Goal: Task Accomplishment & Management: Use online tool/utility

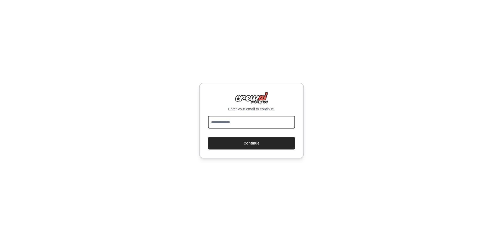
click at [243, 124] on input "email" at bounding box center [251, 122] width 87 height 13
click at [231, 120] on input "email" at bounding box center [251, 122] width 87 height 13
type input "**********"
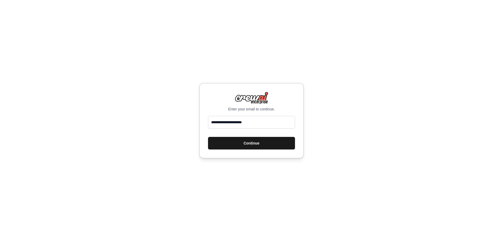
click at [259, 144] on button "Continue" at bounding box center [251, 143] width 87 height 13
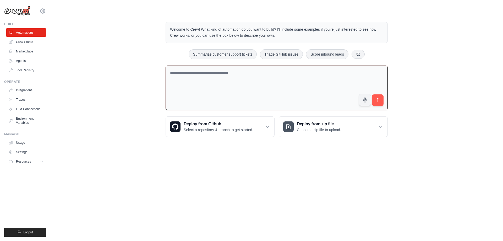
click at [206, 74] on textarea at bounding box center [277, 88] width 222 height 45
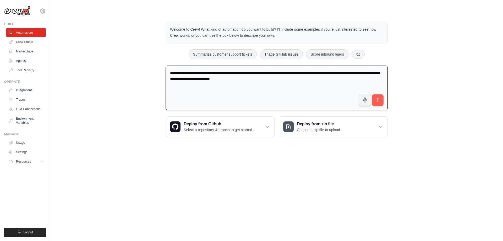
click at [295, 73] on textarea "**********" at bounding box center [277, 88] width 222 height 45
type textarea "**********"
click at [375, 97] on button "submit" at bounding box center [378, 100] width 12 height 12
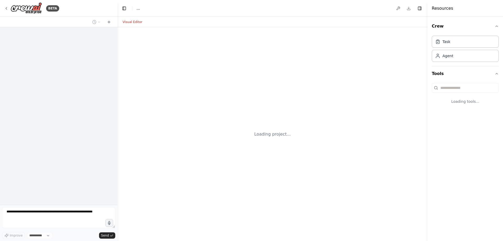
select select "****"
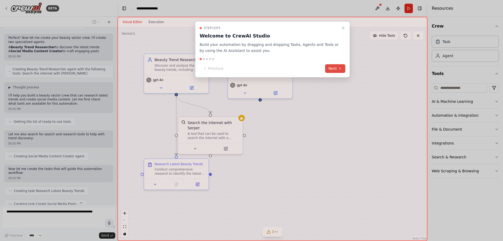
scroll to position [123, 0]
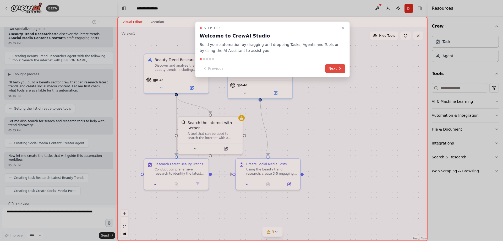
click at [335, 68] on button "Next" at bounding box center [335, 68] width 20 height 9
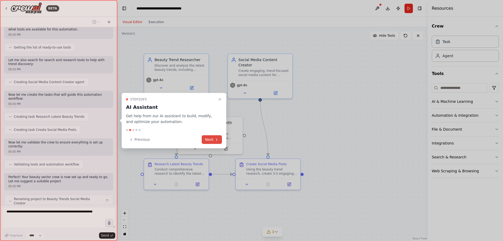
scroll to position [188, 0]
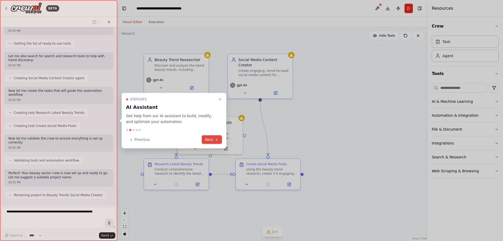
click at [216, 139] on icon at bounding box center [217, 139] width 4 height 4
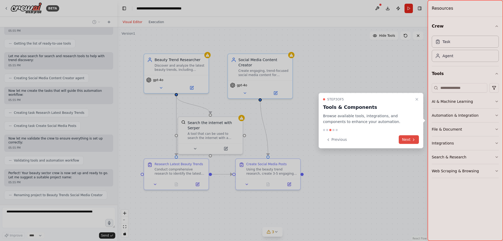
click at [411, 141] on button "Next" at bounding box center [409, 139] width 20 height 9
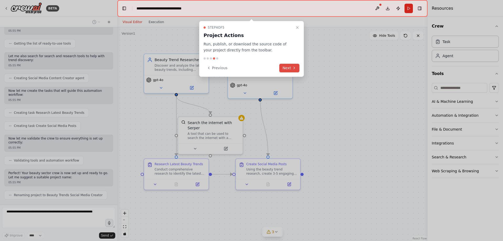
click at [288, 66] on button "Next" at bounding box center [289, 68] width 20 height 9
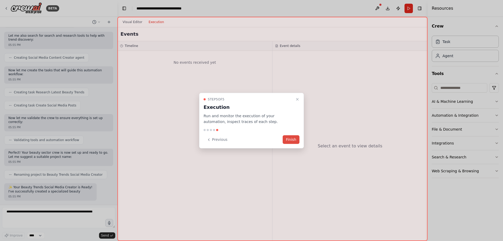
click at [290, 137] on button "Finish" at bounding box center [291, 139] width 17 height 9
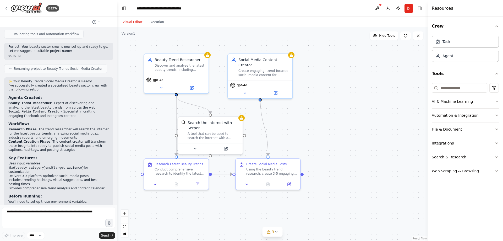
scroll to position [334, 0]
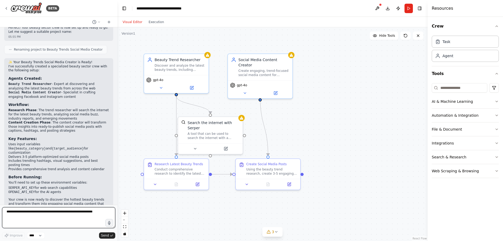
click at [78, 214] on textarea at bounding box center [58, 217] width 113 height 21
click at [196, 145] on icon at bounding box center [195, 147] width 4 height 4
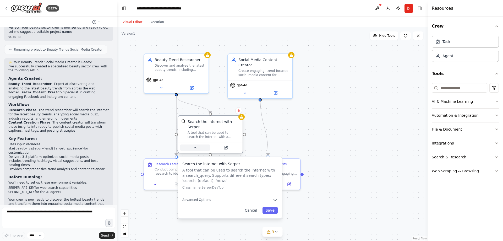
click at [196, 145] on icon at bounding box center [195, 147] width 4 height 4
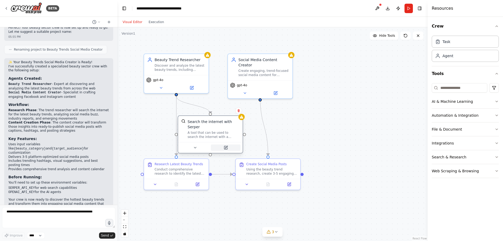
click at [226, 146] on icon at bounding box center [226, 147] width 2 height 2
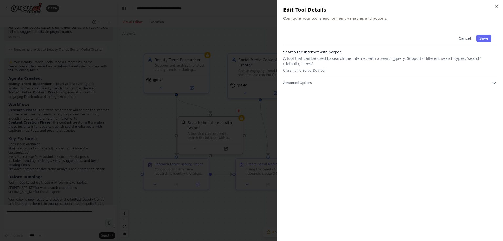
click at [316, 18] on p "Configure your tool's environment variables and actions." at bounding box center [390, 18] width 214 height 5
click at [290, 75] on div "Cancel Save Search the internet with Serper A tool that can be used to search t…" at bounding box center [390, 57] width 214 height 56
click at [292, 81] on div "Cancel Save Search the internet with Serper A tool that can be used to search t…" at bounding box center [390, 131] width 214 height 205
click at [294, 81] on span "Advanced Options" at bounding box center [297, 83] width 29 height 4
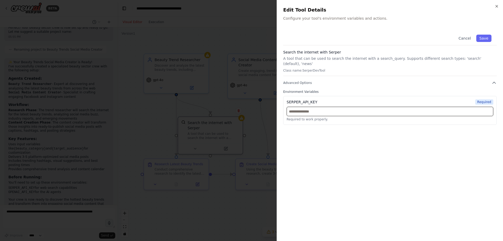
click at [313, 107] on input "text" at bounding box center [390, 111] width 207 height 9
paste input "**********"
type input "**********"
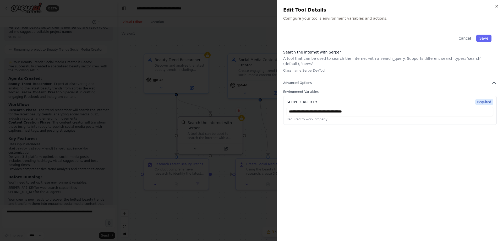
click at [375, 159] on div "**********" at bounding box center [390, 131] width 214 height 205
click at [488, 38] on button "Save" at bounding box center [483, 38] width 15 height 7
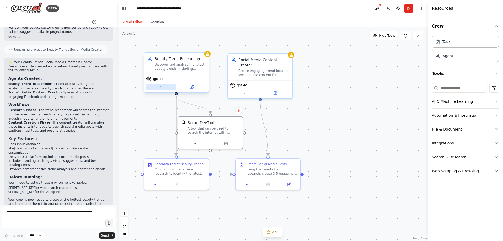
click at [161, 88] on icon at bounding box center [161, 87] width 4 height 4
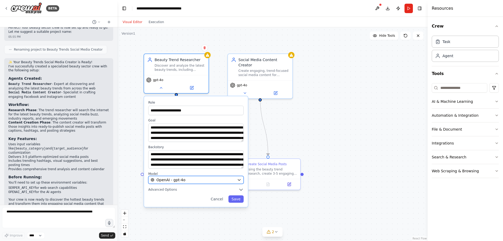
click at [202, 178] on div "OpenAI - gpt-4o" at bounding box center [193, 179] width 84 height 5
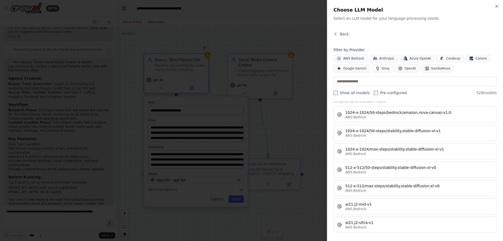
scroll to position [131, 0]
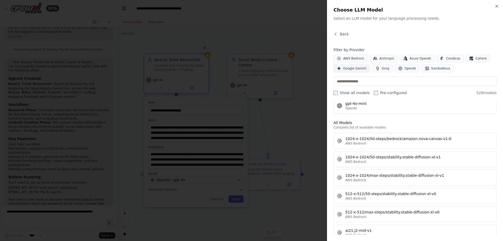
click at [354, 67] on span "Google Gemini" at bounding box center [354, 68] width 23 height 4
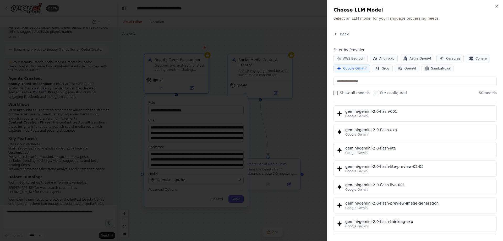
scroll to position [262, 0]
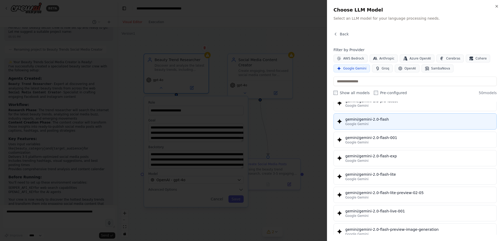
click at [370, 123] on div "Google Gemini" at bounding box center [419, 124] width 148 height 4
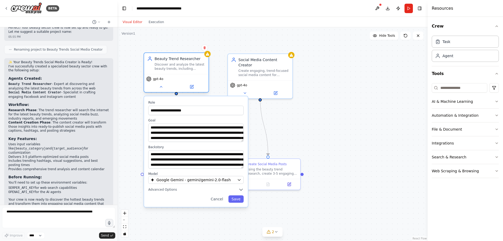
click at [160, 81] on div "gpt-4o" at bounding box center [154, 78] width 17 height 5
click at [162, 87] on icon at bounding box center [161, 86] width 2 height 1
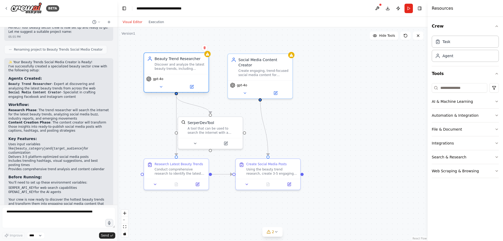
click at [159, 81] on span "gpt-4o" at bounding box center [158, 79] width 10 height 4
click at [161, 79] on span "gpt-4o" at bounding box center [158, 79] width 10 height 4
click at [276, 232] on icon at bounding box center [276, 231] width 2 height 1
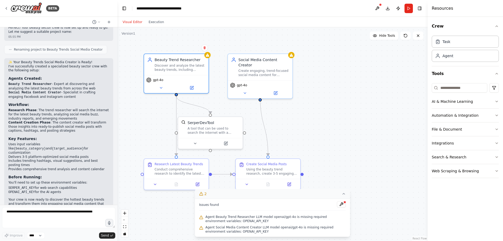
click at [295, 109] on div ".deletable-edge-delete-btn { width: 20px; height: 20px; border: 0px solid #ffff…" at bounding box center [272, 134] width 310 height 214
click at [246, 90] on icon at bounding box center [245, 92] width 4 height 4
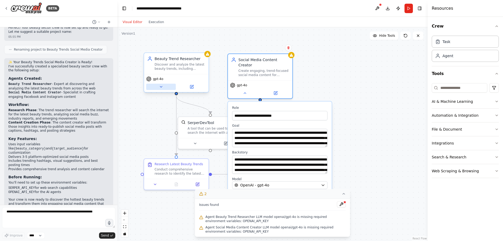
click at [160, 84] on button at bounding box center [161, 87] width 30 height 6
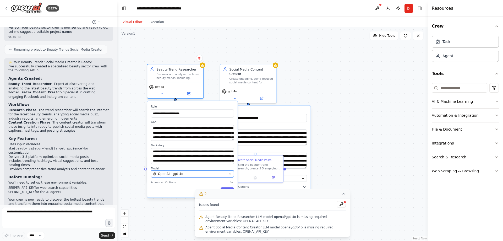
click at [174, 177] on button "OpenAI - gpt-4o" at bounding box center [192, 173] width 83 height 7
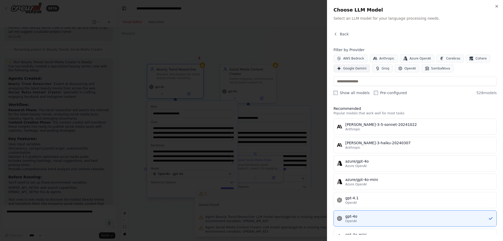
click at [357, 67] on span "Google Gemini" at bounding box center [354, 68] width 23 height 4
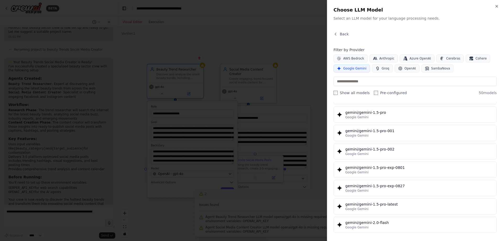
scroll to position [183, 0]
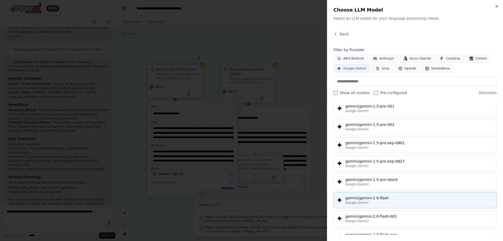
click at [372, 199] on div "gemini/gemini-2.0-flash" at bounding box center [419, 197] width 148 height 5
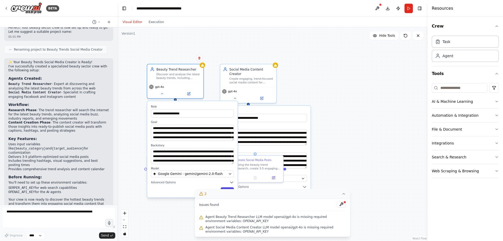
click at [227, 189] on button "Save" at bounding box center [227, 190] width 13 height 6
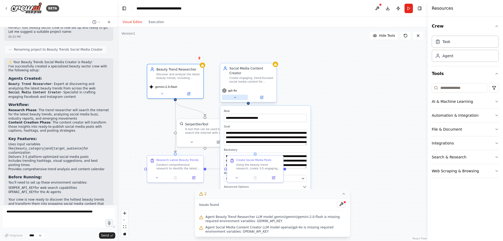
click at [236, 95] on icon at bounding box center [235, 97] width 4 height 4
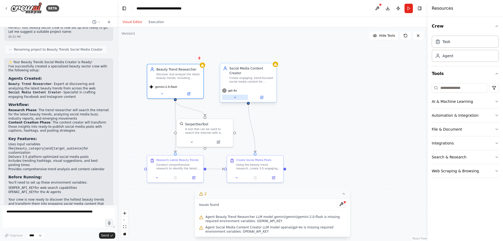
click at [235, 95] on button at bounding box center [235, 98] width 26 height 6
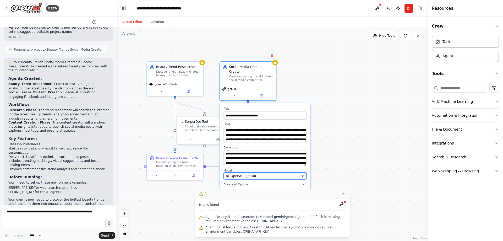
click at [246, 173] on span "OpenAI - gpt-4o" at bounding box center [243, 175] width 25 height 4
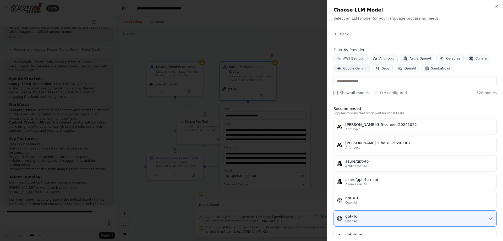
click at [356, 67] on span "Google Gemini" at bounding box center [354, 68] width 23 height 4
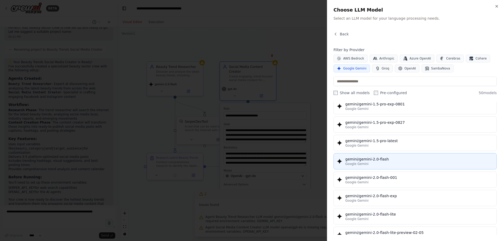
scroll to position [236, 0]
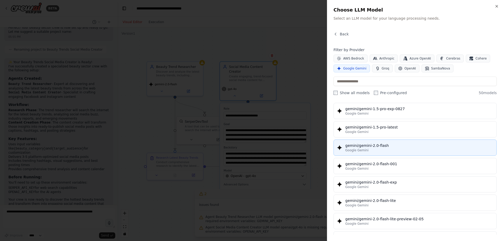
click at [369, 150] on div "Google Gemini" at bounding box center [419, 150] width 148 height 4
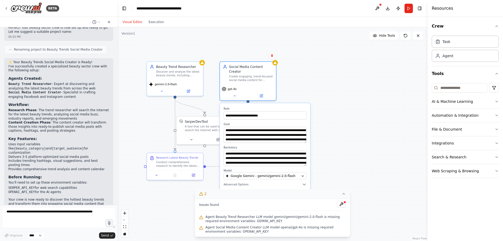
click at [300, 189] on button "Save" at bounding box center [299, 192] width 13 height 6
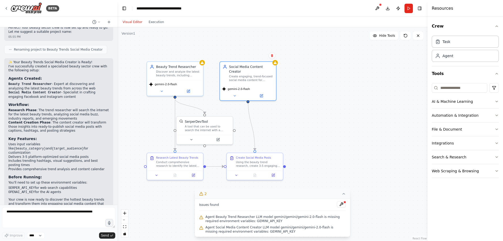
click at [331, 149] on div ".deletable-edge-delete-btn { width: 20px; height: 20px; border: 0px solid #ffff…" at bounding box center [272, 134] width 310 height 214
click at [263, 93] on icon at bounding box center [261, 95] width 4 height 4
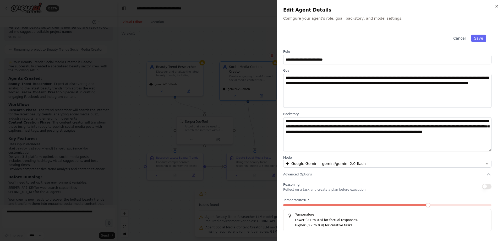
click at [430, 204] on span at bounding box center [428, 205] width 4 height 4
click at [269, 111] on div at bounding box center [251, 120] width 503 height 241
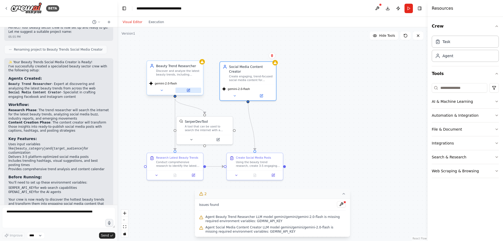
click at [191, 91] on button at bounding box center [189, 91] width 26 height 6
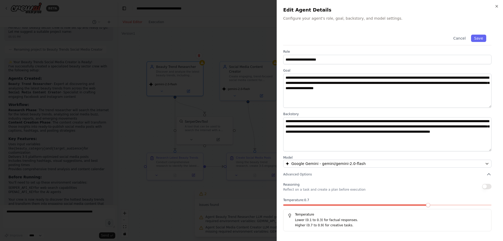
click at [187, 44] on div at bounding box center [251, 120] width 503 height 241
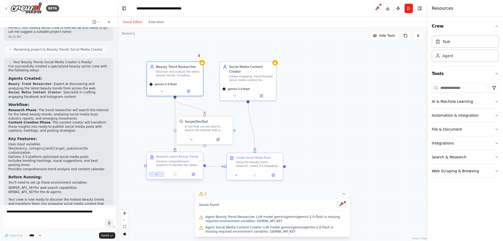
click at [155, 175] on icon at bounding box center [157, 174] width 4 height 4
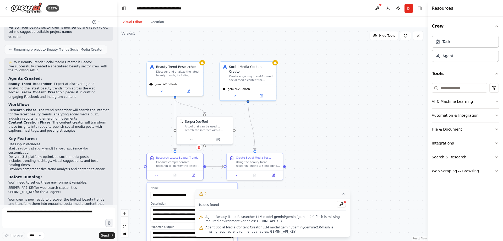
click at [281, 132] on div ".deletable-edge-delete-btn { width: 20px; height: 20px; border: 0px solid #ffff…" at bounding box center [272, 134] width 310 height 214
click at [292, 132] on div ".deletable-edge-delete-btn { width: 20px; height: 20px; border: 0px solid #ffff…" at bounding box center [272, 134] width 310 height 214
click at [246, 218] on span "Agent Beauty Trend Researcher LLM model gemini/gemini/gemini-2.0-flash is missi…" at bounding box center [275, 219] width 140 height 8
click at [235, 94] on icon at bounding box center [235, 94] width 2 height 1
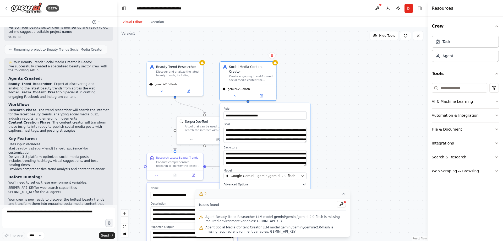
click at [243, 182] on span "Advanced Options" at bounding box center [236, 184] width 25 height 4
click at [343, 194] on icon at bounding box center [344, 193] width 2 height 1
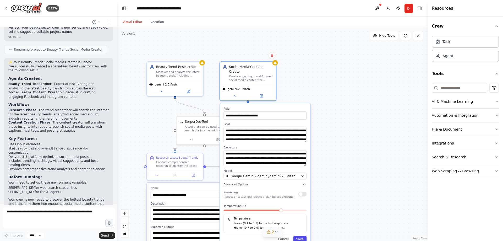
click at [300, 236] on button "Save" at bounding box center [299, 239] width 13 height 6
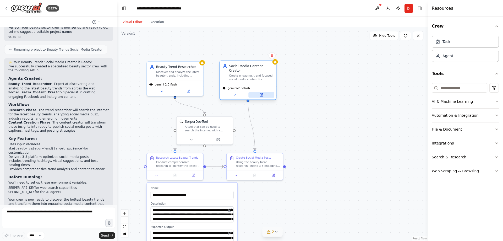
click at [262, 93] on button at bounding box center [261, 95] width 26 height 6
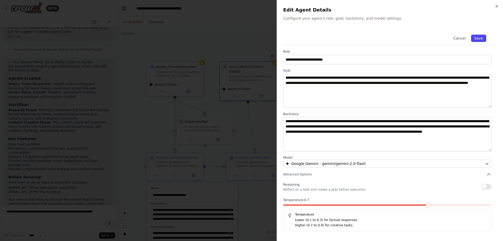
click at [482, 37] on button "Save" at bounding box center [478, 38] width 15 height 7
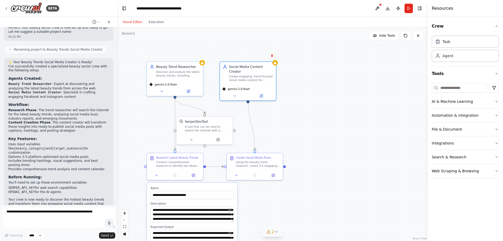
click at [315, 204] on div ".deletable-edge-delete-btn { width: 20px; height: 20px; border: 0px solid #ffff…" at bounding box center [272, 134] width 310 height 214
click at [203, 63] on icon at bounding box center [202, 61] width 3 height 3
click at [171, 84] on span "gemini-2.0-flash" at bounding box center [166, 84] width 22 height 4
click at [163, 91] on icon at bounding box center [162, 90] width 4 height 4
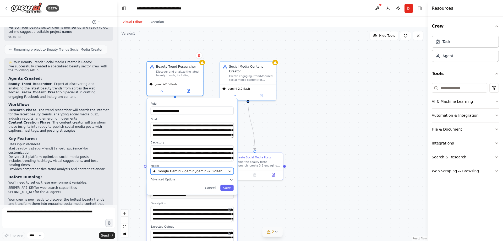
click at [163, 170] on span "Google Gemini - gemini/gemini-2.0-flash" at bounding box center [190, 171] width 65 height 4
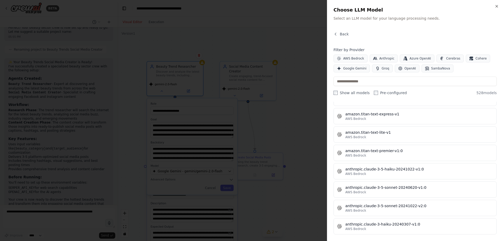
scroll to position [0, 0]
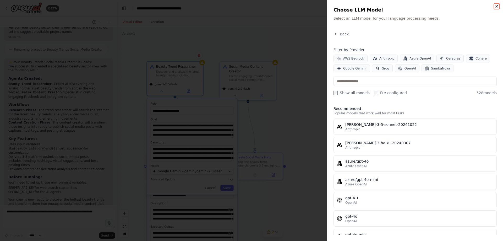
click at [497, 7] on icon "button" at bounding box center [497, 6] width 4 height 4
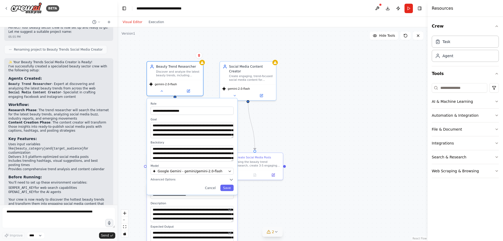
click at [334, 122] on div "**********" at bounding box center [272, 134] width 310 height 214
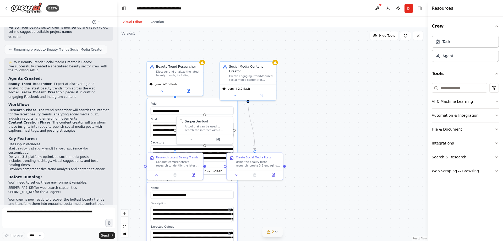
click at [300, 121] on div "**********" at bounding box center [272, 134] width 310 height 214
click at [162, 93] on div "gemini-2.0-flash" at bounding box center [175, 87] width 56 height 16
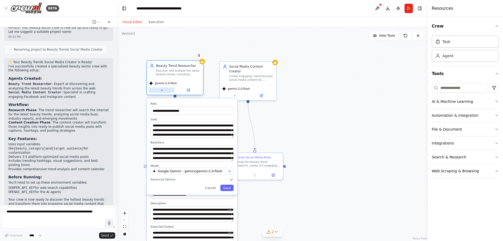
click at [162, 90] on icon at bounding box center [162, 90] width 2 height 1
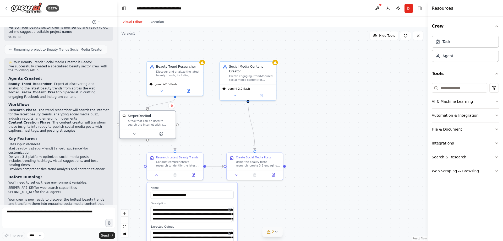
drag, startPoint x: 218, startPoint y: 118, endPoint x: 158, endPoint y: 112, distance: 60.4
click at [158, 112] on div "SerperDevTool A tool that can be used to search the internet with a search_quer…" at bounding box center [148, 120] width 56 height 18
drag, startPoint x: 222, startPoint y: 167, endPoint x: 248, endPoint y: 97, distance: 74.0
click at [248, 97] on div ".deletable-edge-delete-btn { width: 20px; height: 20px; border: 0px solid #ffff…" at bounding box center [272, 134] width 310 height 214
drag, startPoint x: 204, startPoint y: 165, endPoint x: 224, endPoint y: 167, distance: 19.8
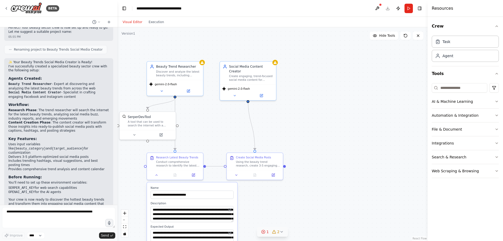
click at [224, 167] on div ".deletable-edge-delete-btn { width: 20px; height: 20px; border: 0px solid #ffff…" at bounding box center [272, 134] width 310 height 214
click at [276, 232] on icon at bounding box center [276, 231] width 2 height 1
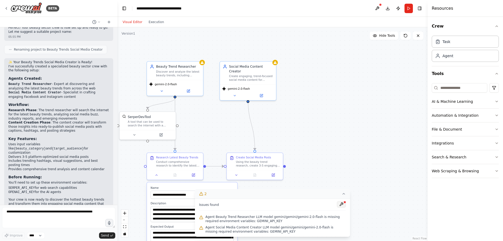
click at [342, 204] on button at bounding box center [341, 204] width 9 height 6
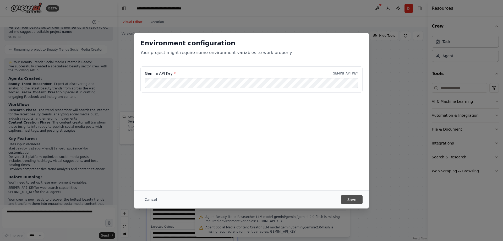
click at [353, 198] on button "Save" at bounding box center [351, 199] width 21 height 9
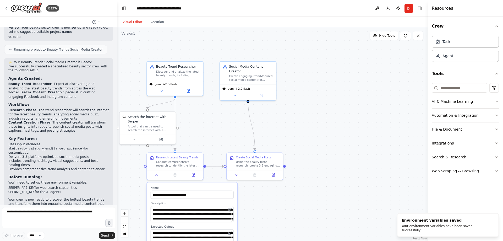
click at [332, 156] on div ".deletable-edge-delete-btn { width: 20px; height: 20px; border: 0px solid #ffff…" at bounding box center [272, 134] width 310 height 214
click at [254, 208] on div ".deletable-edge-delete-btn { width: 20px; height: 20px; border: 0px solid #ffff…" at bounding box center [272, 134] width 310 height 214
click at [273, 195] on div ".deletable-edge-delete-btn { width: 20px; height: 20px; border: 0px solid #ffff…" at bounding box center [272, 134] width 310 height 214
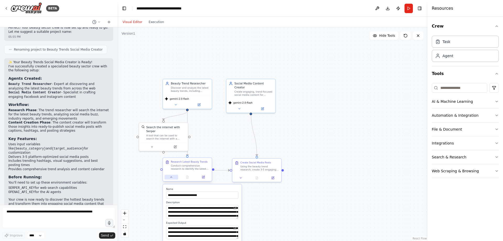
click at [171, 178] on icon at bounding box center [171, 176] width 3 height 3
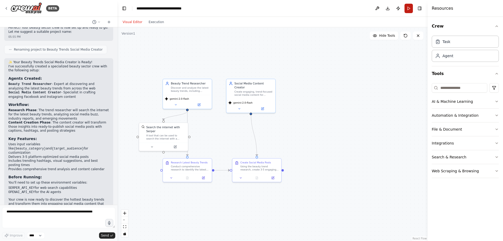
click at [409, 6] on button "Run" at bounding box center [409, 8] width 8 height 9
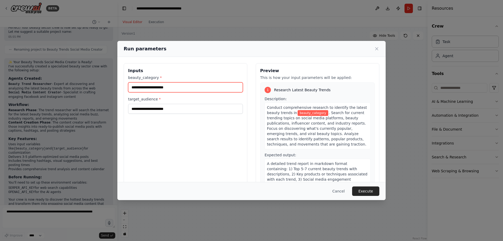
click at [200, 88] on input "beauty_category *" at bounding box center [185, 87] width 115 height 10
click at [174, 88] on input "beauty_category *" at bounding box center [185, 87] width 115 height 10
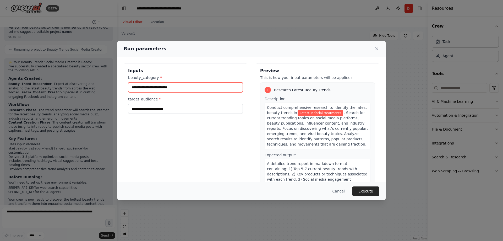
type input "**********"
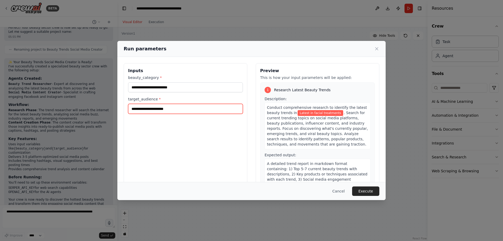
click at [177, 109] on input "target_audience *" at bounding box center [185, 109] width 115 height 10
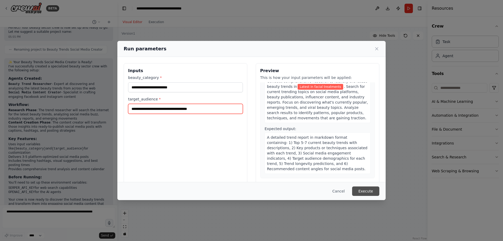
type input "**********"
click at [370, 191] on button "Execute" at bounding box center [365, 190] width 27 height 9
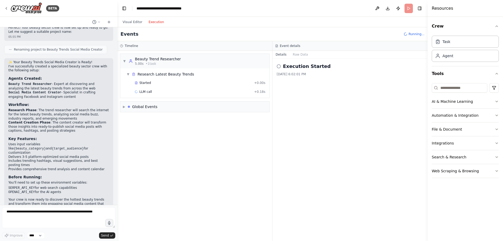
click at [158, 21] on button "Execution" at bounding box center [156, 22] width 22 height 6
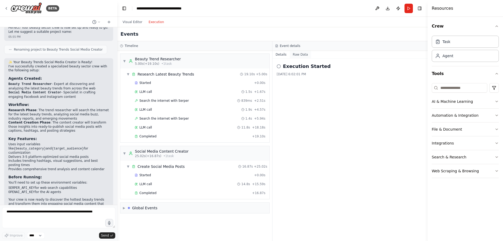
click at [296, 55] on button "Raw Data" at bounding box center [300, 54] width 21 height 7
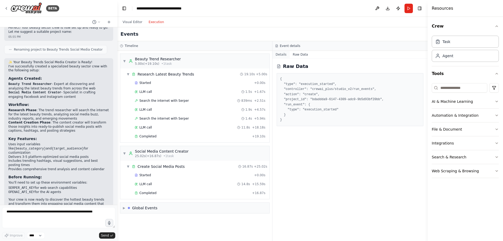
click at [285, 53] on button "Details" at bounding box center [281, 54] width 17 height 7
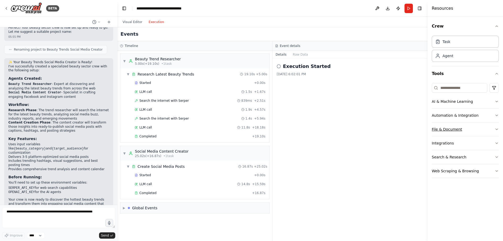
click at [491, 126] on button "File & Document" at bounding box center [465, 129] width 67 height 14
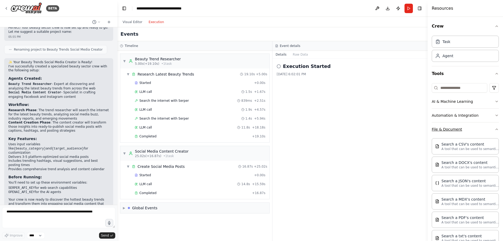
click at [489, 128] on button "File & Document" at bounding box center [465, 129] width 67 height 14
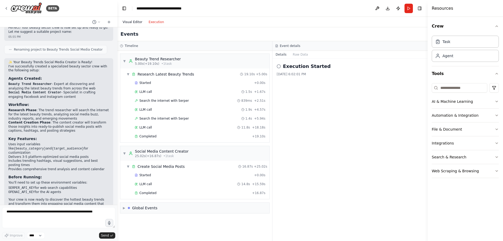
click at [136, 20] on button "Visual Editor" at bounding box center [133, 22] width 26 height 6
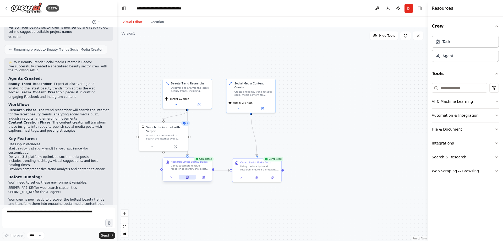
click at [187, 177] on icon at bounding box center [187, 177] width 0 height 0
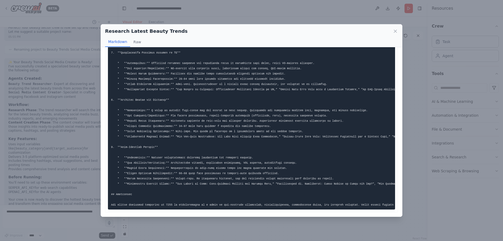
scroll to position [243, 0]
click at [397, 29] on icon at bounding box center [395, 31] width 5 height 5
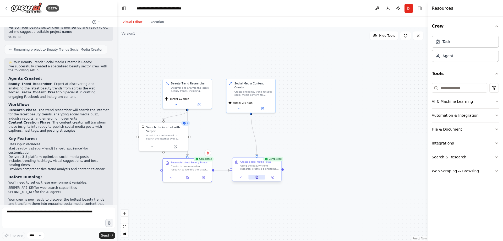
click at [259, 177] on button at bounding box center [256, 177] width 17 height 5
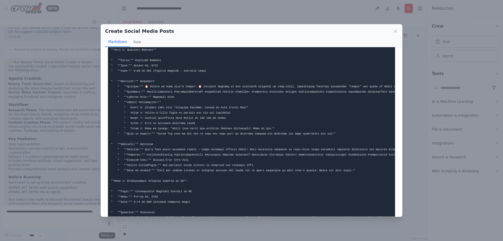
scroll to position [254, 0]
click at [139, 42] on button "Raw" at bounding box center [137, 42] width 14 height 10
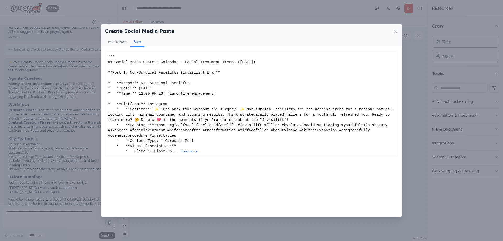
scroll to position [0, 0]
click at [122, 39] on button "Markdown" at bounding box center [117, 42] width 25 height 10
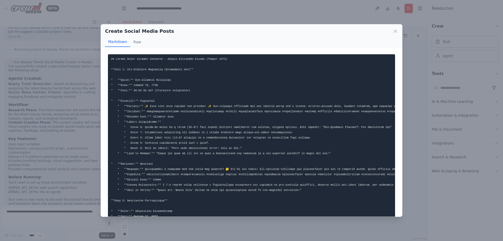
click at [394, 28] on div "Create Social Media Posts" at bounding box center [251, 31] width 293 height 7
click at [396, 31] on icon at bounding box center [395, 31] width 3 height 3
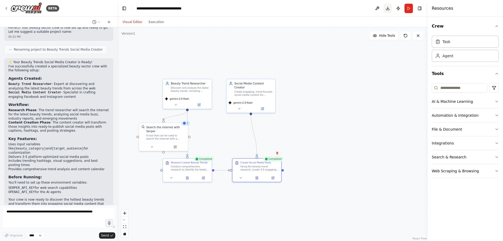
click at [387, 7] on button "Download" at bounding box center [388, 8] width 8 height 9
click at [365, 111] on div ".deletable-edge-delete-btn { width: 20px; height: 20px; border: 0px solid #ffff…" at bounding box center [272, 134] width 310 height 214
click at [388, 8] on button "Download" at bounding box center [388, 8] width 8 height 9
click at [389, 7] on button "Download" at bounding box center [388, 8] width 8 height 9
click at [398, 9] on button "Publish" at bounding box center [398, 8] width 8 height 9
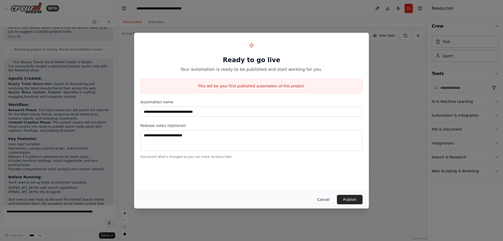
click at [328, 200] on button "Cancel" at bounding box center [323, 199] width 21 height 9
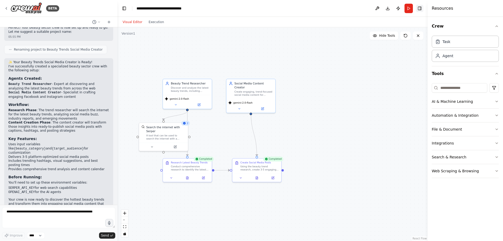
click at [420, 7] on button "Toggle Right Sidebar" at bounding box center [419, 8] width 7 height 7
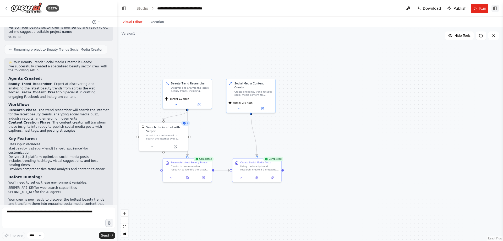
click at [496, 7] on button "Toggle Right Sidebar" at bounding box center [495, 8] width 7 height 7
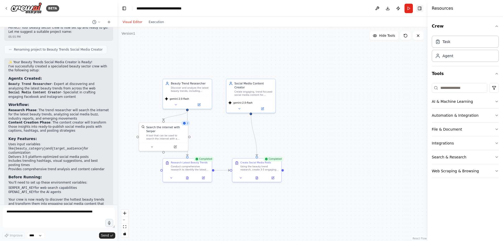
click at [422, 8] on button "Toggle Right Sidebar" at bounding box center [419, 8] width 7 height 7
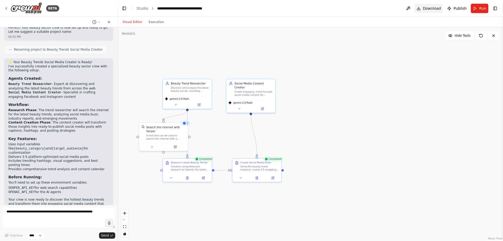
click at [433, 8] on span "Download" at bounding box center [432, 8] width 18 height 5
click at [430, 9] on span "Download" at bounding box center [432, 8] width 18 height 5
click at [257, 178] on icon at bounding box center [256, 176] width 3 height 3
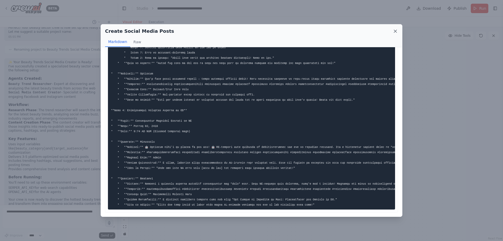
click at [396, 31] on icon at bounding box center [395, 31] width 5 height 5
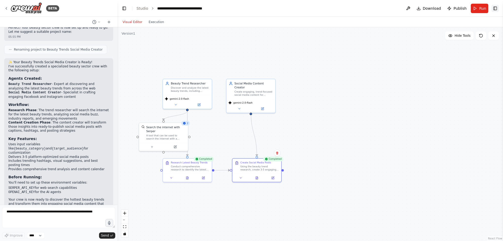
click at [495, 7] on button "Toggle Right Sidebar" at bounding box center [495, 8] width 7 height 7
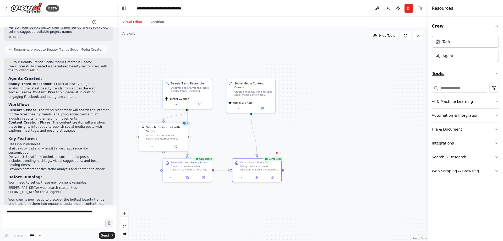
click at [497, 72] on icon "button" at bounding box center [497, 74] width 4 height 4
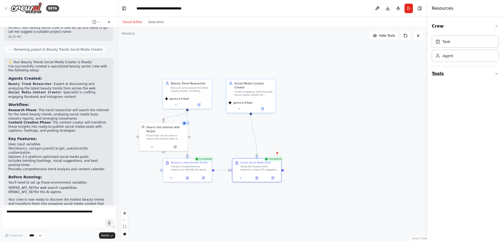
click at [497, 72] on icon "button" at bounding box center [497, 74] width 4 height 4
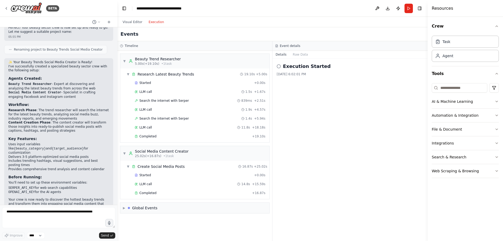
click at [155, 22] on button "Execution" at bounding box center [156, 22] width 22 height 6
click at [138, 20] on button "Visual Editor" at bounding box center [133, 22] width 26 height 6
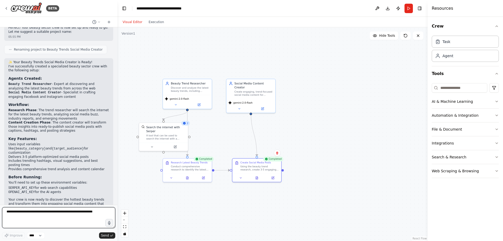
click at [62, 212] on textarea at bounding box center [58, 217] width 113 height 21
click at [66, 213] on textarea "**********" at bounding box center [58, 217] width 113 height 21
type textarea "**********"
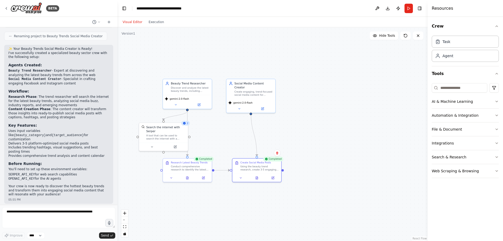
scroll to position [365, 0]
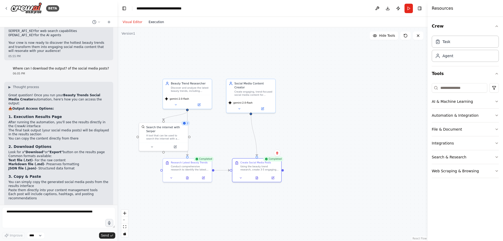
click at [153, 24] on button "Execution" at bounding box center [156, 22] width 22 height 6
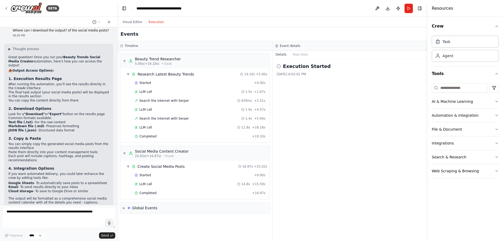
scroll to position [533, 0]
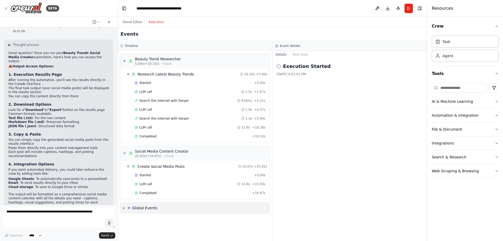
click at [124, 208] on span "▶" at bounding box center [124, 208] width 2 height 4
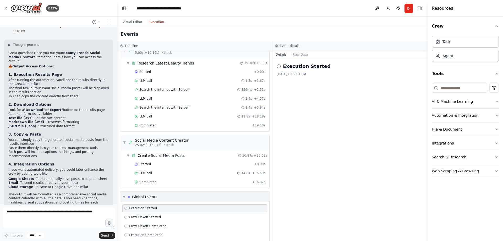
scroll to position [17, 0]
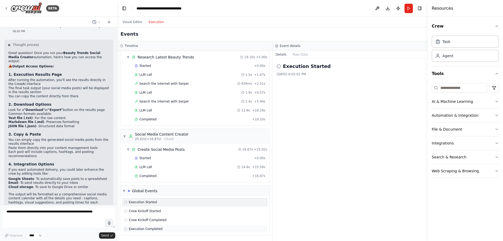
click at [126, 228] on icon at bounding box center [125, 228] width 3 height 3
click at [298, 53] on button "Raw Data" at bounding box center [300, 54] width 21 height 7
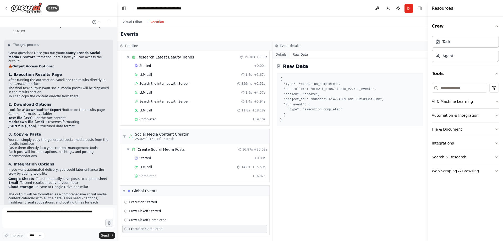
click at [278, 53] on button "Details" at bounding box center [281, 54] width 17 height 7
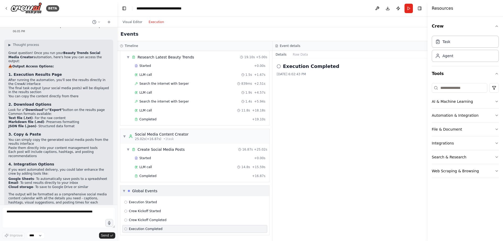
click at [124, 190] on span "▼" at bounding box center [124, 191] width 2 height 4
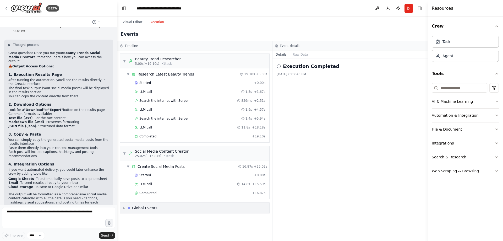
scroll to position [0, 0]
click at [388, 8] on button "Download" at bounding box center [388, 8] width 8 height 9
click at [388, 10] on button "Download" at bounding box center [388, 8] width 8 height 9
click at [390, 10] on button "Download" at bounding box center [388, 8] width 8 height 9
click at [389, 9] on button "Download" at bounding box center [388, 8] width 8 height 9
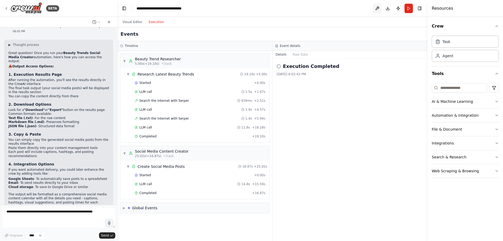
click at [375, 7] on button at bounding box center [377, 8] width 8 height 9
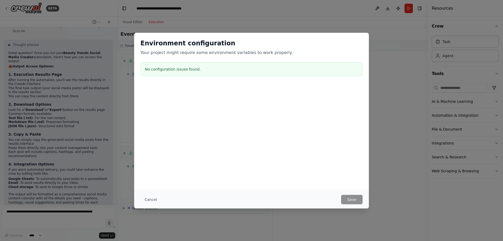
click at [389, 101] on div "Environment configuration Your project might require some environment variables…" at bounding box center [251, 120] width 503 height 241
click at [149, 197] on button "Cancel" at bounding box center [150, 199] width 21 height 9
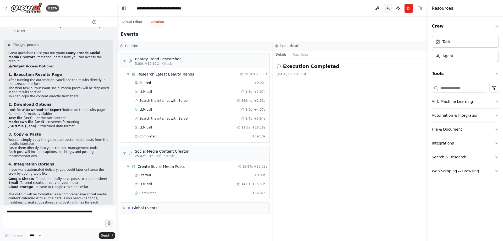
click at [388, 7] on button "Download" at bounding box center [388, 8] width 8 height 9
click at [388, 10] on button "Download" at bounding box center [388, 8] width 8 height 9
click at [63, 213] on textarea at bounding box center [58, 217] width 113 height 21
paste textarea "*"
type textarea "**********"
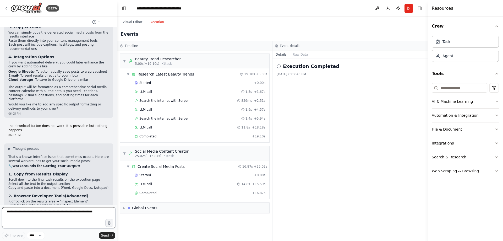
scroll to position [632, 0]
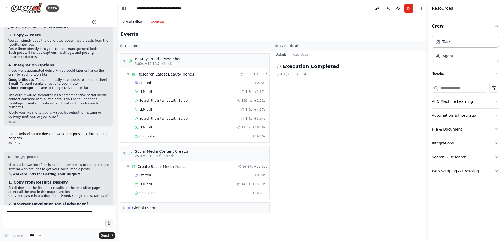
click at [132, 21] on button "Visual Editor" at bounding box center [133, 22] width 26 height 6
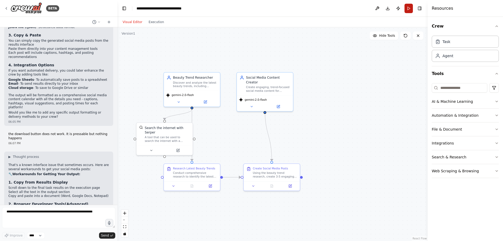
click at [409, 6] on button "Run" at bounding box center [409, 8] width 8 height 9
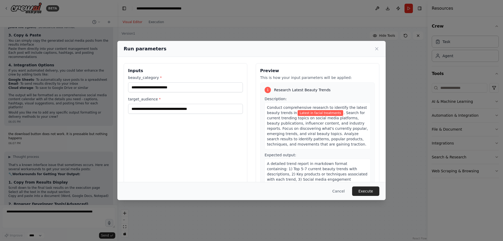
click at [296, 128] on span ". Search for current trending topics on social media platforms, beauty publicat…" at bounding box center [317, 129] width 101 height 36
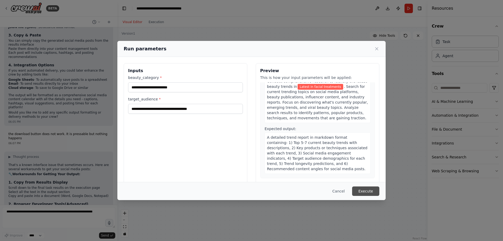
click at [366, 189] on button "Execute" at bounding box center [365, 190] width 27 height 9
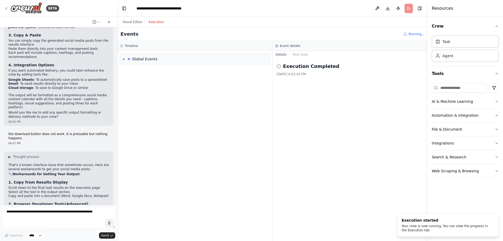
click at [148, 25] on button "Execution" at bounding box center [156, 22] width 22 height 6
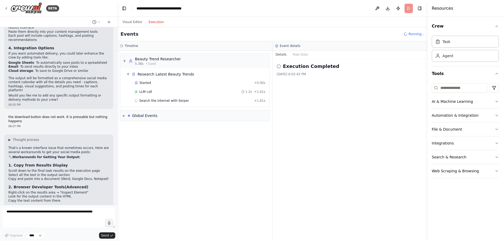
scroll to position [658, 0]
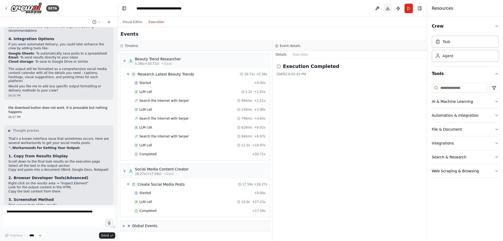
click at [388, 8] on button "Download" at bounding box center [388, 8] width 8 height 9
click at [132, 21] on button "Visual Editor" at bounding box center [133, 22] width 26 height 6
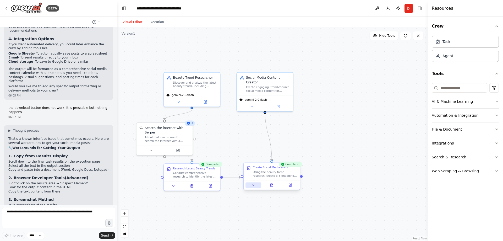
click at [254, 185] on icon at bounding box center [254, 185] width 4 height 4
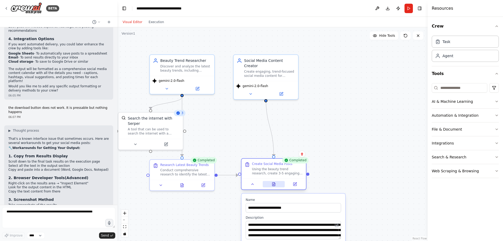
click at [274, 182] on button at bounding box center [274, 184] width 22 height 6
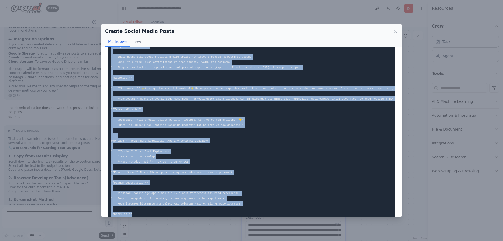
scroll to position [459, 0]
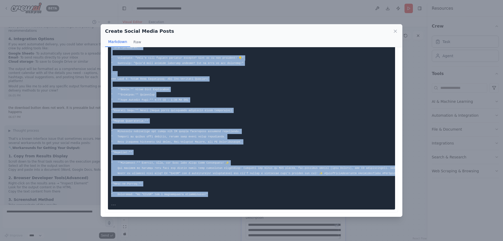
drag, startPoint x: 111, startPoint y: 59, endPoint x: 304, endPoint y: 191, distance: 232.9
copy code "## Social Media Content Calendar - Facial Treatment Trends (August 2025) **Targ…"
click at [393, 29] on icon at bounding box center [395, 31] width 5 height 5
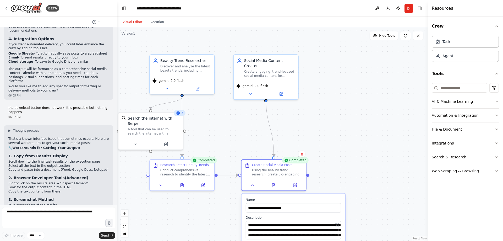
click at [340, 170] on div ".deletable-edge-delete-btn { width: 20px; height: 20px; border: 0px solid #ffff…" at bounding box center [272, 134] width 310 height 214
click at [252, 186] on icon at bounding box center [253, 184] width 4 height 4
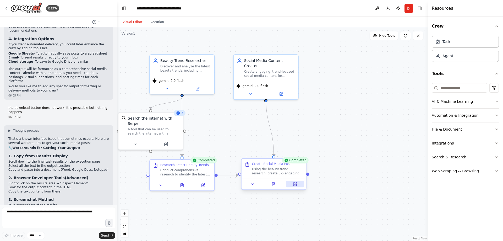
click at [296, 186] on icon at bounding box center [295, 184] width 4 height 4
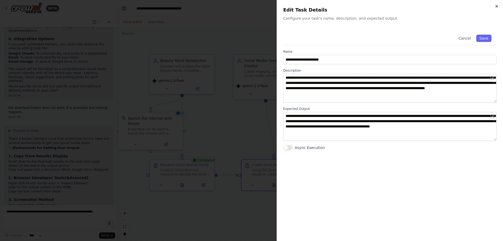
click at [496, 7] on icon "button" at bounding box center [497, 6] width 4 height 4
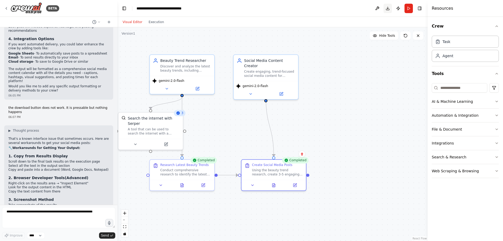
click at [389, 8] on button "Download" at bounding box center [388, 8] width 8 height 9
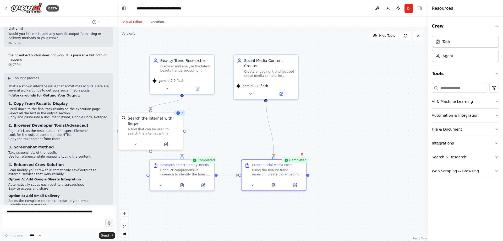
scroll to position [736, 0]
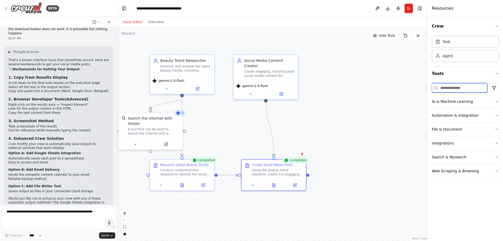
click at [465, 88] on input at bounding box center [460, 87] width 56 height 9
type input "*"
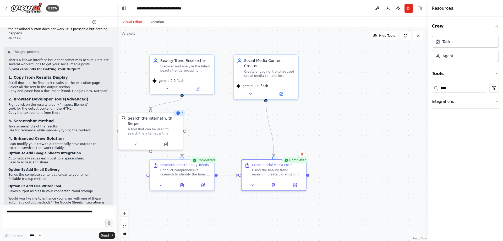
click at [496, 101] on icon "button" at bounding box center [497, 101] width 4 height 4
click at [450, 86] on input "****" at bounding box center [460, 87] width 56 height 9
type input "*"
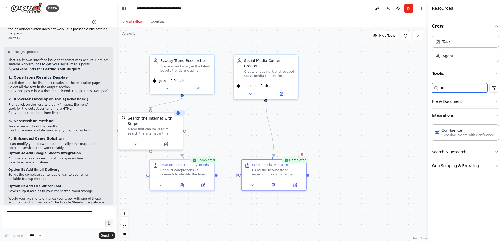
type input "*"
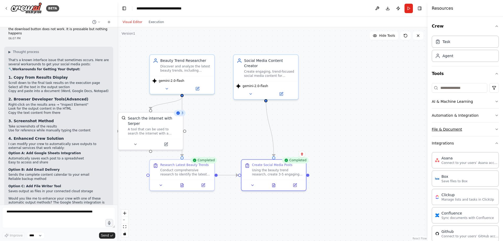
click at [485, 129] on button "File & Document" at bounding box center [465, 129] width 67 height 14
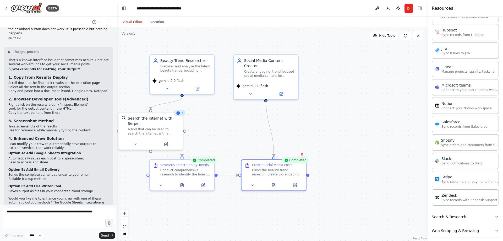
scroll to position [431, 0]
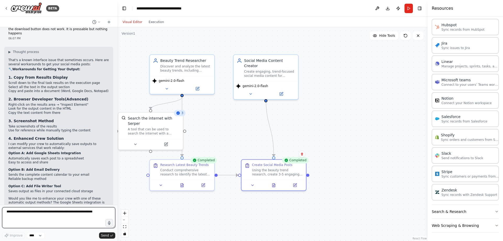
click at [59, 213] on textarea at bounding box center [58, 217] width 113 height 21
type textarea "**********"
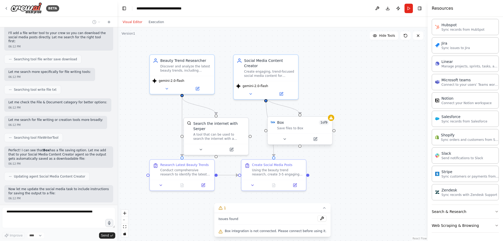
scroll to position [998, 0]
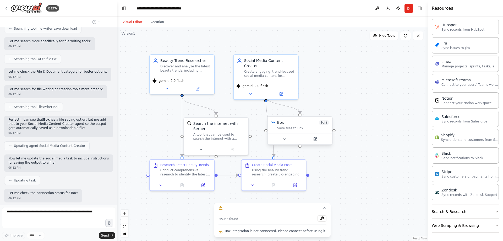
click at [303, 125] on div "Box 1 of 9 Save files to Box" at bounding box center [303, 125] width 52 height 10
click at [333, 121] on div at bounding box center [331, 119] width 6 height 6
click at [329, 112] on icon at bounding box center [328, 111] width 3 height 3
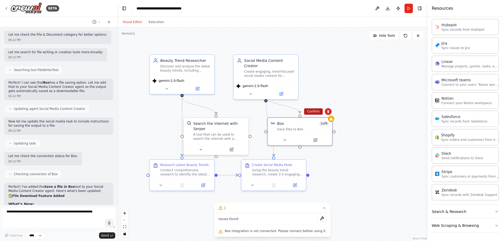
click at [314, 112] on button "Confirm" at bounding box center [313, 111] width 19 height 6
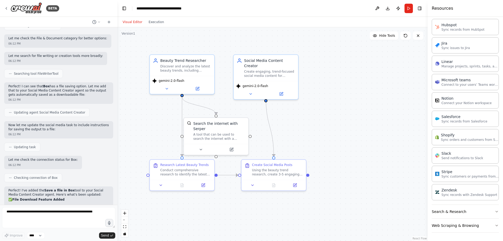
scroll to position [1029, 0]
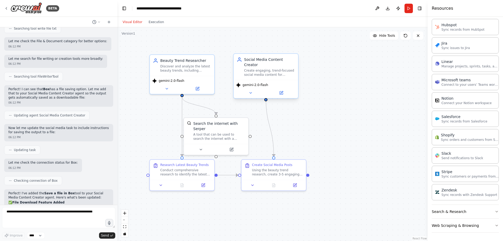
click at [269, 68] on div "Create engaging, trend-focused social media content for Facebook and Instagram …" at bounding box center [269, 72] width 51 height 8
click at [253, 90] on button at bounding box center [251, 93] width 30 height 6
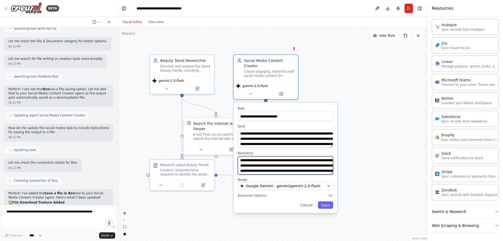
click at [321, 165] on textarea "**********" at bounding box center [285, 165] width 95 height 18
drag, startPoint x: 291, startPoint y: 166, endPoint x: 238, endPoint y: 161, distance: 53.7
click at [238, 161] on textarea "**********" at bounding box center [285, 165] width 95 height 18
type textarea "**********"
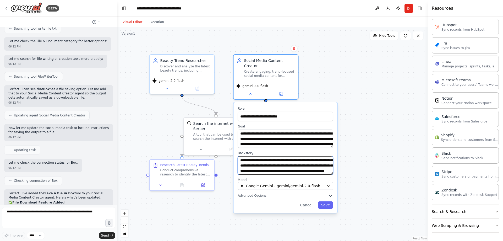
scroll to position [31, 0]
click at [360, 77] on div ".deletable-edge-delete-btn { width: 20px; height: 20px; border: 0px solid #ffff…" at bounding box center [272, 134] width 310 height 214
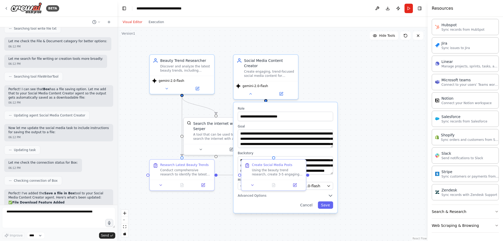
click at [362, 109] on div ".deletable-edge-delete-btn { width: 20px; height: 20px; border: 0px solid #ffff…" at bounding box center [272, 134] width 310 height 214
click at [250, 91] on icon at bounding box center [250, 93] width 4 height 4
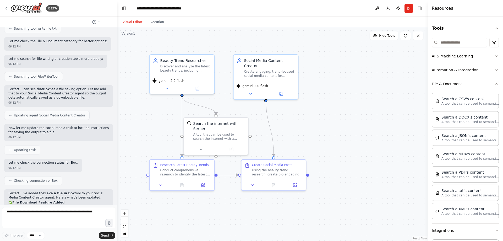
scroll to position [0, 0]
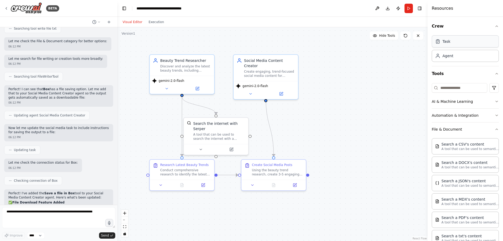
click at [463, 44] on div "Task" at bounding box center [465, 41] width 67 height 12
click at [445, 42] on div "Task" at bounding box center [447, 41] width 8 height 5
click at [495, 72] on icon "button" at bounding box center [497, 74] width 4 height 4
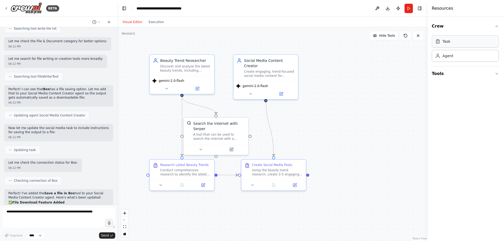
click at [451, 42] on div "Task" at bounding box center [465, 41] width 67 height 12
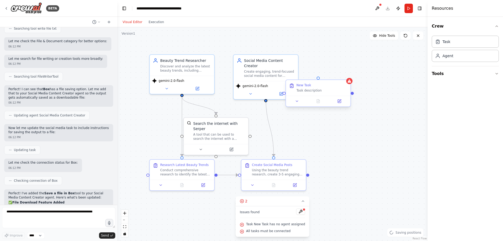
click at [308, 91] on div "Task description" at bounding box center [322, 90] width 51 height 4
click at [298, 102] on icon at bounding box center [297, 101] width 4 height 4
click at [303, 93] on div "New Task Task description" at bounding box center [318, 88] width 64 height 16
click at [340, 101] on icon at bounding box center [340, 100] width 2 height 2
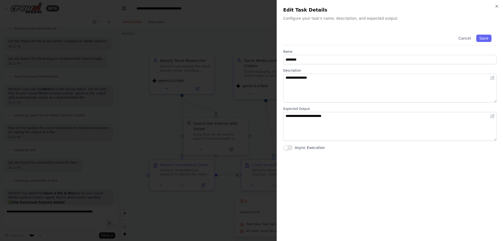
click at [499, 5] on div "**********" at bounding box center [390, 120] width 226 height 241
click at [467, 38] on button "Cancel" at bounding box center [464, 38] width 19 height 7
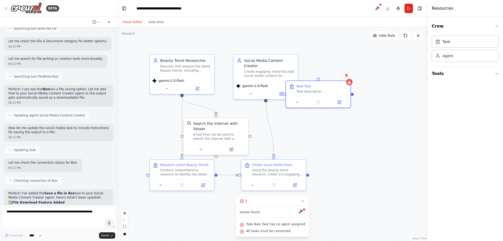
click at [347, 76] on icon at bounding box center [346, 75] width 2 height 3
click at [329, 79] on div "New Task Task description" at bounding box center [319, 93] width 66 height 28
click at [331, 74] on button "Confirm" at bounding box center [331, 75] width 19 height 6
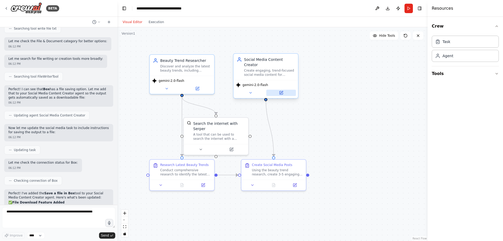
click at [282, 91] on icon at bounding box center [281, 92] width 3 height 3
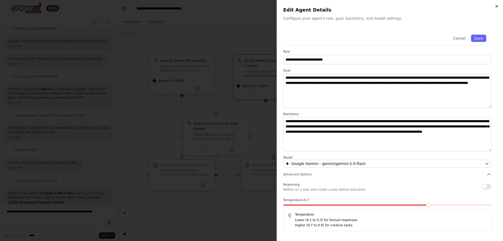
click at [497, 6] on icon "button" at bounding box center [497, 6] width 4 height 4
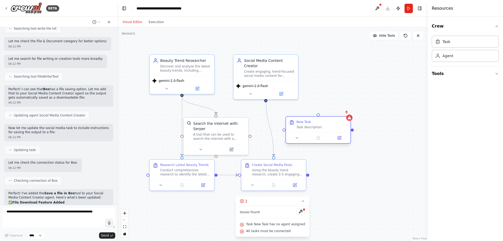
drag, startPoint x: 332, startPoint y: 95, endPoint x: 325, endPoint y: 119, distance: 25.1
click at [325, 119] on div "New Task Task description" at bounding box center [318, 125] width 64 height 16
click at [308, 128] on div "Task description" at bounding box center [322, 127] width 51 height 4
click at [296, 137] on icon at bounding box center [297, 138] width 4 height 4
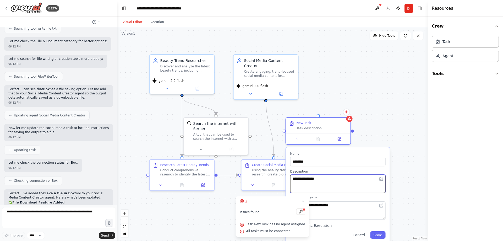
click at [314, 178] on textarea "**********" at bounding box center [337, 184] width 95 height 18
drag, startPoint x: 322, startPoint y: 177, endPoint x: 286, endPoint y: 172, distance: 35.5
click at [286, 172] on div "**********" at bounding box center [338, 194] width 104 height 95
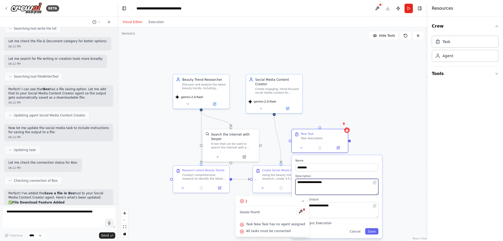
type textarea "**********"
click at [339, 205] on textarea "**********" at bounding box center [337, 210] width 83 height 16
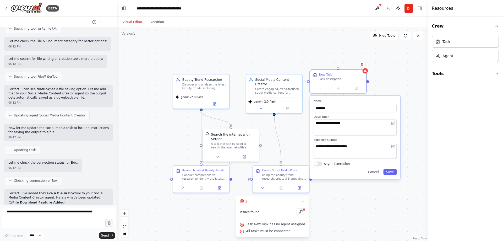
drag, startPoint x: 364, startPoint y: 159, endPoint x: 380, endPoint y: 97, distance: 63.6
click at [380, 97] on div "**********" at bounding box center [355, 137] width 90 height 83
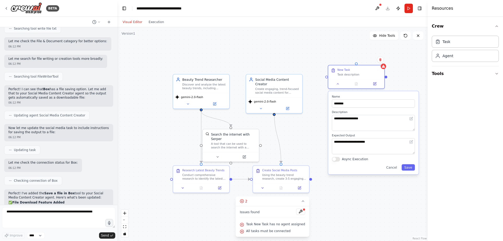
drag, startPoint x: 311, startPoint y: 107, endPoint x: 330, endPoint y: 104, distance: 18.8
click at [330, 104] on div "**********" at bounding box center [373, 132] width 90 height 83
click at [361, 142] on textarea "**********" at bounding box center [373, 146] width 83 height 16
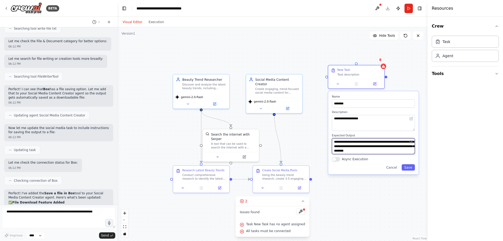
click at [346, 153] on textarea "**********" at bounding box center [373, 146] width 83 height 16
click at [346, 152] on textarea "**********" at bounding box center [373, 146] width 83 height 16
type textarea "**********"
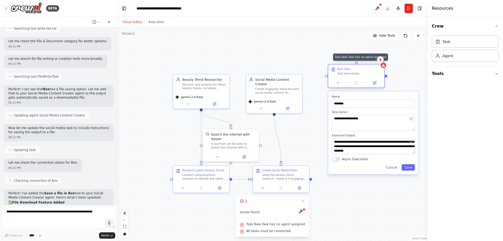
click at [384, 67] on icon at bounding box center [383, 65] width 3 height 3
click at [315, 104] on div ".deletable-edge-delete-btn { width: 20px; height: 20px; border: 0px solid #ffff…" at bounding box center [272, 134] width 310 height 214
click at [300, 99] on div "gemini-2.0-flash" at bounding box center [274, 101] width 52 height 4
click at [411, 168] on button "Save" at bounding box center [408, 167] width 13 height 6
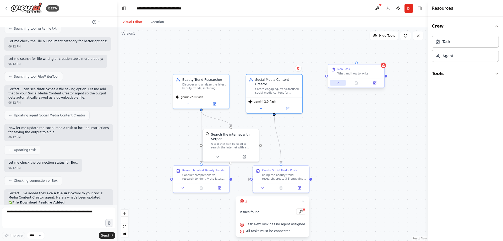
click at [336, 84] on icon at bounding box center [338, 83] width 4 height 4
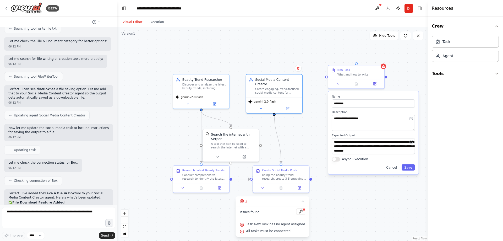
click at [385, 96] on label "Name" at bounding box center [373, 97] width 83 height 4
click at [327, 77] on div at bounding box center [327, 76] width 3 height 3
click at [395, 167] on button "Cancel" at bounding box center [392, 167] width 16 height 6
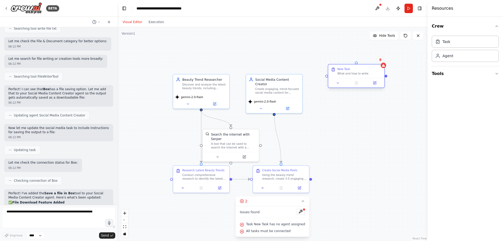
click at [327, 76] on div at bounding box center [327, 76] width 3 height 3
click at [387, 77] on div at bounding box center [386, 76] width 3 height 3
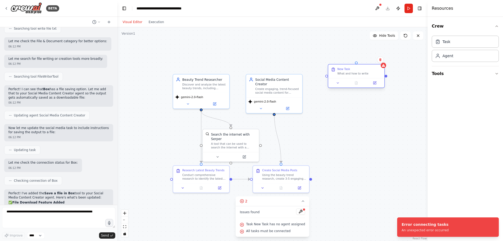
click at [356, 62] on div at bounding box center [356, 62] width 3 height 3
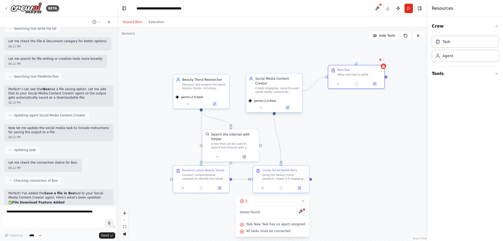
drag, startPoint x: 327, startPoint y: 77, endPoint x: 302, endPoint y: 91, distance: 29.0
click at [302, 91] on div "Beauty Trend Researcher Discover and analyze the latest beauty trends, includin…" at bounding box center [285, 144] width 270 height 186
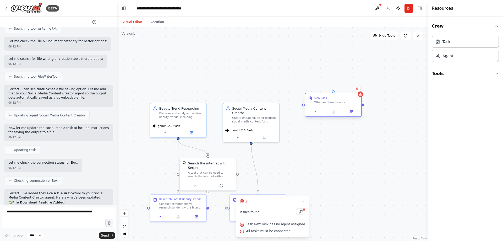
drag, startPoint x: 327, startPoint y: 78, endPoint x: 304, endPoint y: 106, distance: 36.9
click at [304, 106] on div ".deletable-edge-delete-btn { width: 20px; height: 20px; border: 0px solid #ffff…" at bounding box center [272, 134] width 310 height 214
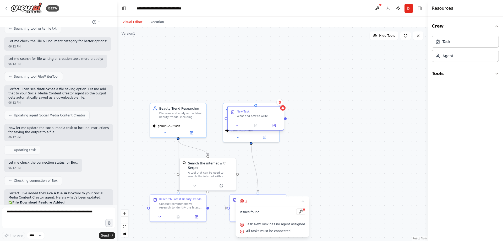
drag, startPoint x: 313, startPoint y: 106, endPoint x: 233, endPoint y: 120, distance: 80.9
click at [233, 120] on div "New Task What and how to write" at bounding box center [256, 114] width 56 height 14
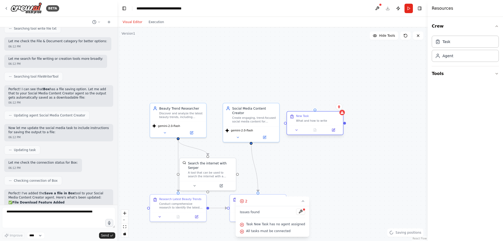
drag, startPoint x: 271, startPoint y: 111, endPoint x: 348, endPoint y: 117, distance: 77.0
click at [340, 117] on div "New Task" at bounding box center [318, 116] width 44 height 4
click at [297, 212] on button at bounding box center [300, 211] width 9 height 6
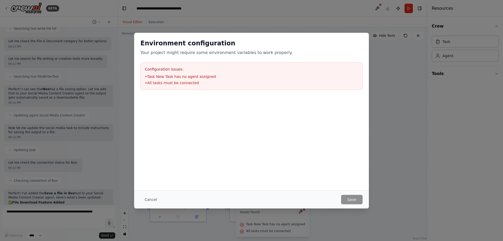
click at [171, 79] on ul "• Task New Task has no agent assigned • All tasks must be connected" at bounding box center [251, 80] width 213 height 12
click at [155, 199] on button "Cancel" at bounding box center [150, 199] width 21 height 9
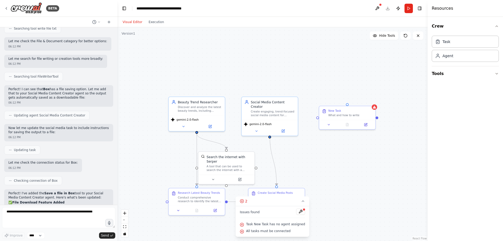
drag, startPoint x: 300, startPoint y: 125, endPoint x: 318, endPoint y: 118, distance: 19.6
click at [318, 118] on div ".deletable-edge-delete-btn { width: 20px; height: 20px; border: 0px solid #ffff…" at bounding box center [272, 134] width 310 height 214
drag, startPoint x: 317, startPoint y: 117, endPoint x: 267, endPoint y: 109, distance: 50.4
click at [267, 109] on div "Beauty Trend Researcher Discover and analyze the latest beauty trends, includin…" at bounding box center [280, 167] width 270 height 186
drag, startPoint x: 317, startPoint y: 118, endPoint x: 270, endPoint y: 133, distance: 49.7
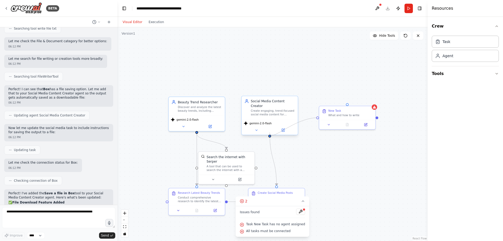
click at [270, 133] on div "Beauty Trend Researcher Discover and analyze the latest beauty trends, includin…" at bounding box center [280, 167] width 270 height 186
click at [290, 233] on span "All tasks must be connected" at bounding box center [275, 231] width 45 height 4
click at [251, 207] on circle at bounding box center [248, 207] width 3 height 3
click at [270, 233] on circle at bounding box center [268, 231] width 3 height 3
click at [289, 218] on button at bounding box center [293, 218] width 9 height 6
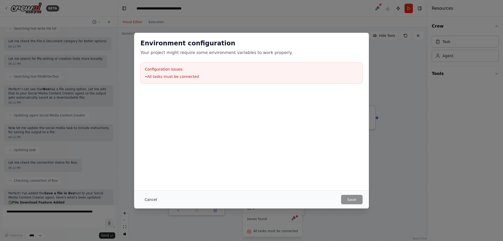
click at [148, 199] on button "Cancel" at bounding box center [150, 199] width 21 height 9
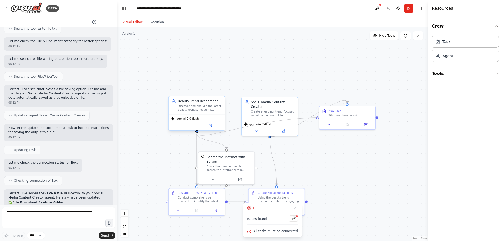
drag, startPoint x: 317, startPoint y: 116, endPoint x: 198, endPoint y: 133, distance: 120.7
click at [198, 133] on div ".deletable-edge-delete-btn { width: 20px; height: 20px; border: 0px solid #ffff…" at bounding box center [272, 134] width 310 height 214
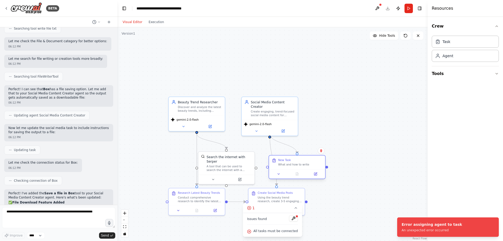
drag, startPoint x: 360, startPoint y: 108, endPoint x: 311, endPoint y: 159, distance: 70.6
click at [311, 159] on div "New Task" at bounding box center [300, 160] width 44 height 4
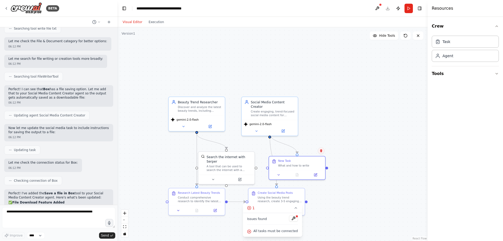
click at [322, 152] on icon at bounding box center [321, 150] width 3 height 3
click at [309, 148] on button "Confirm" at bounding box center [306, 151] width 19 height 6
click at [221, 102] on div "Beauty Trend Researcher" at bounding box center [200, 101] width 44 height 4
click at [283, 129] on icon at bounding box center [284, 130] width 2 height 2
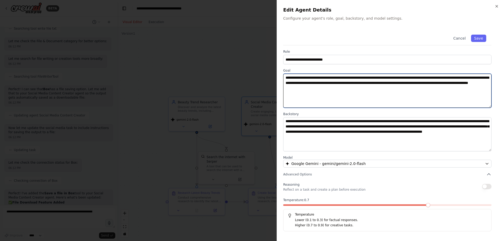
click at [373, 89] on textarea "**********" at bounding box center [387, 91] width 208 height 34
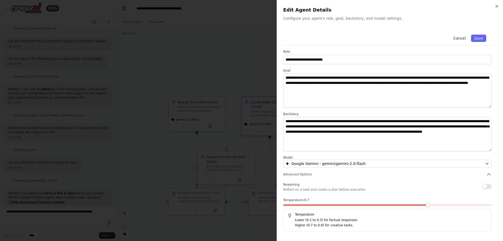
click at [462, 36] on button "Cancel" at bounding box center [459, 38] width 19 height 7
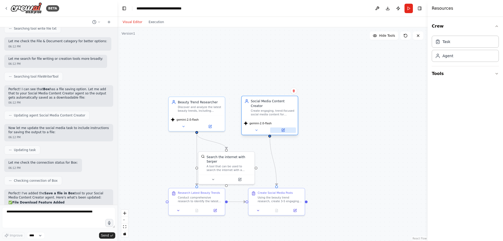
click at [282, 128] on icon at bounding box center [283, 130] width 4 height 4
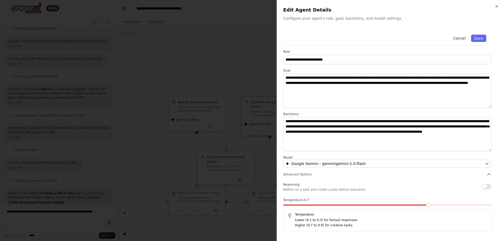
click at [460, 40] on button "Cancel" at bounding box center [459, 38] width 19 height 7
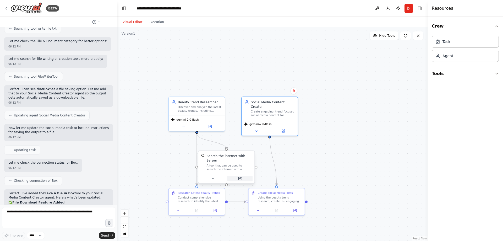
click at [241, 177] on div at bounding box center [226, 178] width 56 height 9
click at [241, 177] on icon at bounding box center [240, 178] width 2 height 2
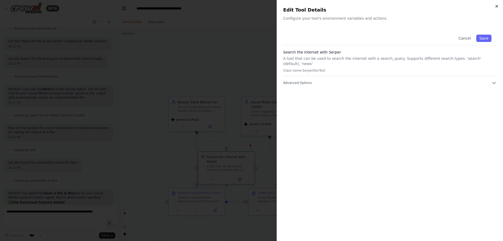
click at [498, 6] on icon "button" at bounding box center [497, 6] width 4 height 4
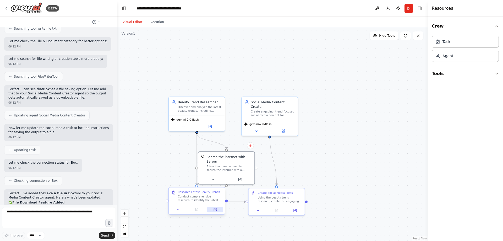
click at [214, 208] on icon at bounding box center [215, 210] width 4 height 4
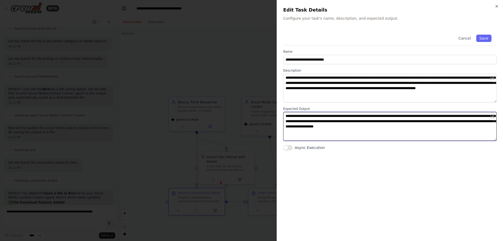
click at [438, 128] on textarea "**********" at bounding box center [390, 126] width 214 height 29
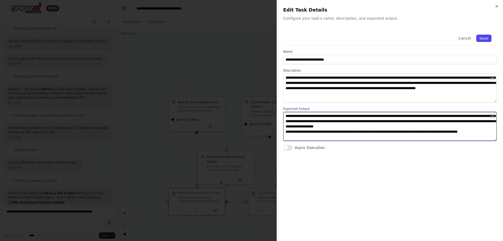
type textarea "**********"
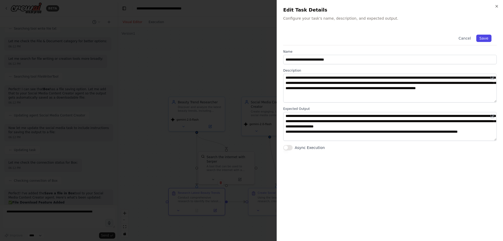
click at [486, 36] on button "Save" at bounding box center [483, 38] width 15 height 7
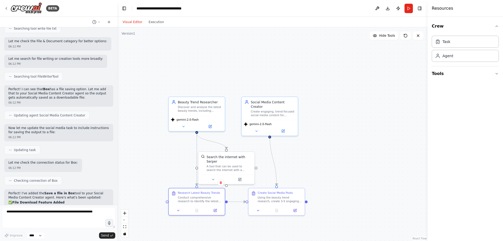
click at [356, 141] on div ".deletable-edge-delete-btn { width: 20px; height: 20px; border: 0px solid #ffff…" at bounding box center [272, 134] width 310 height 214
click at [407, 5] on button "Run" at bounding box center [409, 8] width 8 height 9
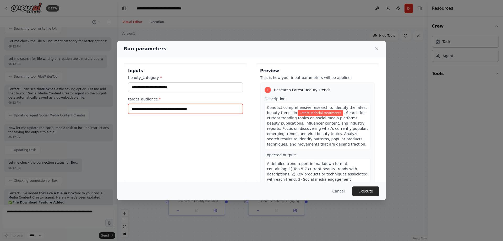
drag, startPoint x: 159, startPoint y: 108, endPoint x: 145, endPoint y: 108, distance: 13.1
click at [145, 108] on input "**********" at bounding box center [185, 109] width 115 height 10
type input "**********"
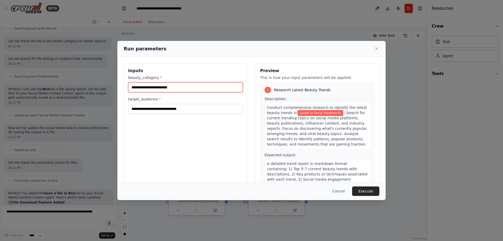
click at [177, 88] on input "**********" at bounding box center [185, 87] width 115 height 10
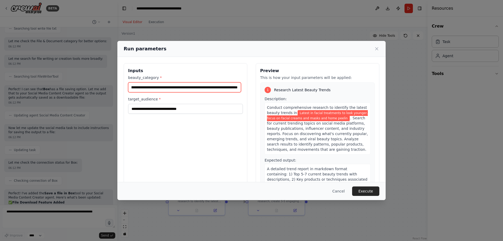
scroll to position [0, 48]
type input "**********"
click at [366, 192] on button "Execute" at bounding box center [365, 190] width 27 height 9
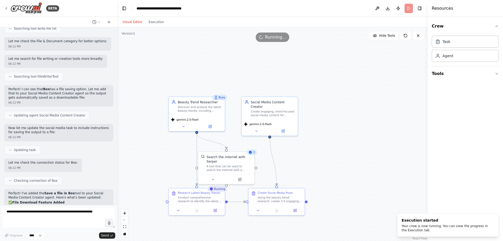
click at [153, 16] on header "**********" at bounding box center [272, 8] width 310 height 17
click at [152, 20] on button "Execution" at bounding box center [156, 22] width 22 height 6
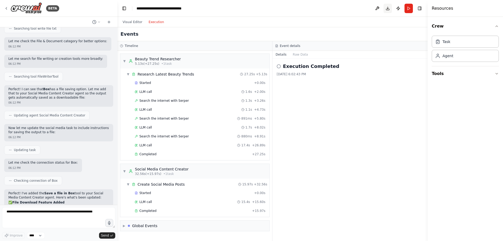
click at [389, 7] on button "Download" at bounding box center [388, 8] width 8 height 9
click at [138, 21] on button "Visual Editor" at bounding box center [133, 22] width 26 height 6
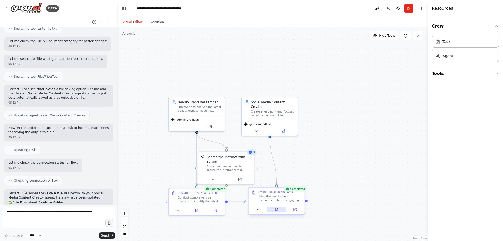
click at [277, 209] on icon at bounding box center [277, 208] width 1 height 1
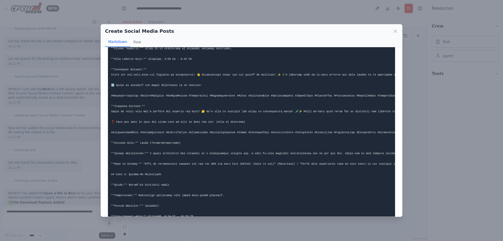
scroll to position [334, 0]
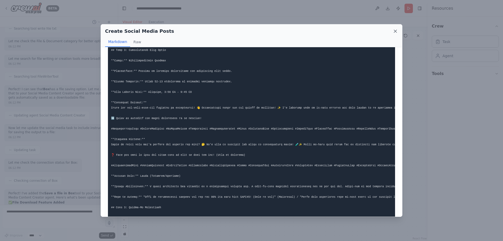
click at [397, 32] on icon at bounding box center [395, 31] width 3 height 3
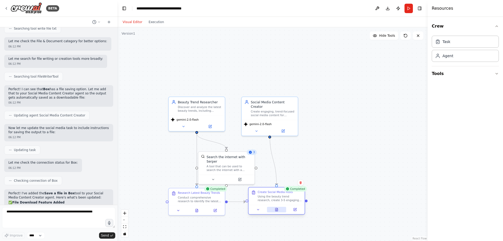
click at [279, 210] on button at bounding box center [276, 210] width 19 height 6
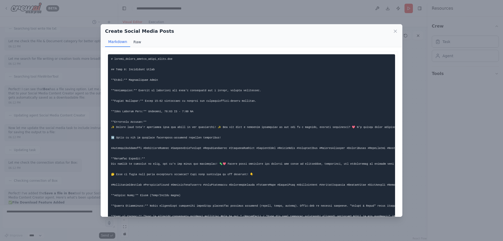
click at [136, 41] on button "Raw" at bounding box center [137, 42] width 14 height 10
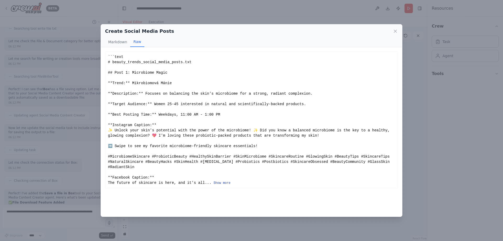
click at [214, 181] on button "Show more" at bounding box center [222, 183] width 17 height 4
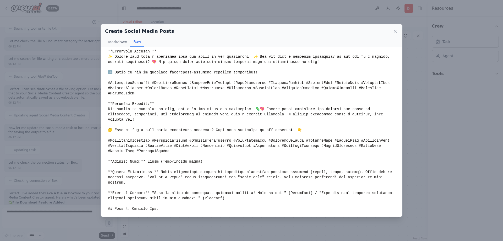
scroll to position [79, 0]
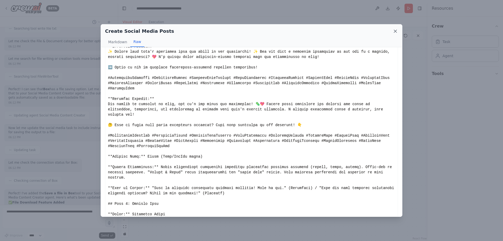
click at [395, 31] on icon at bounding box center [395, 31] width 5 height 5
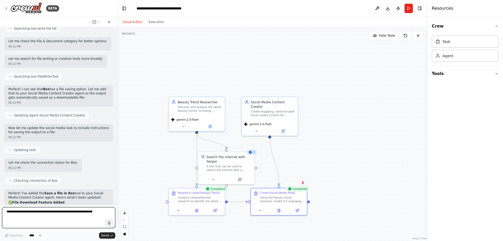
click at [39, 214] on textarea at bounding box center [58, 217] width 113 height 21
type textarea "**********"
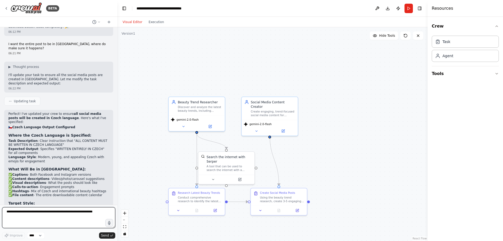
scroll to position [1335, 0]
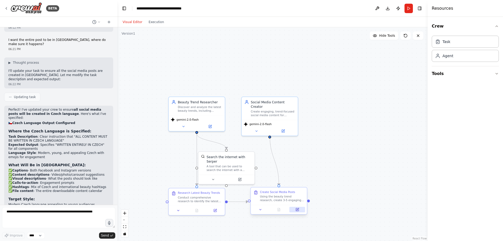
click at [297, 211] on icon at bounding box center [297, 209] width 3 height 3
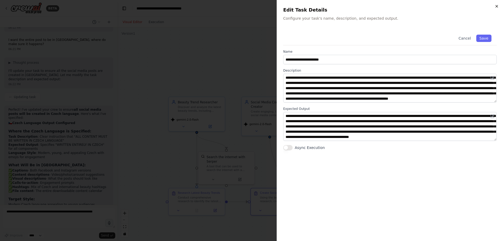
click at [498, 6] on icon "button" at bounding box center [497, 6] width 4 height 4
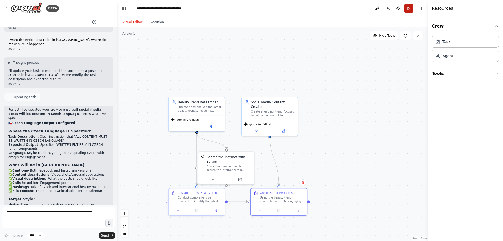
click at [408, 6] on button "Run" at bounding box center [409, 8] width 8 height 9
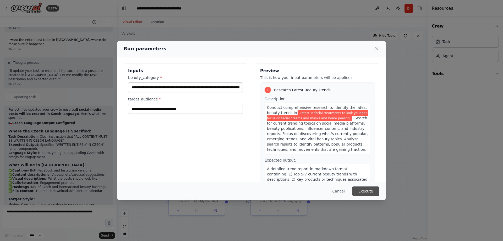
click at [371, 192] on button "Execute" at bounding box center [365, 190] width 27 height 9
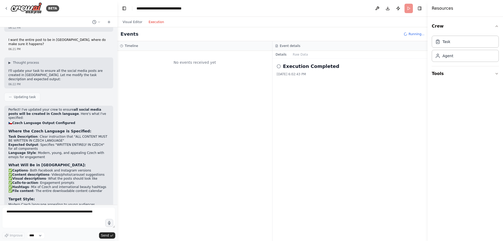
click at [159, 22] on button "Execution" at bounding box center [156, 22] width 22 height 6
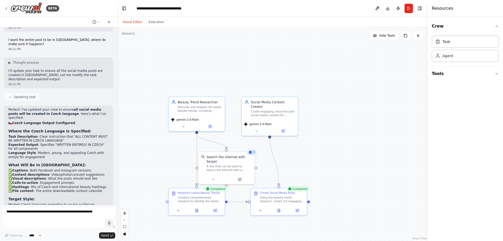
click at [135, 23] on button "Visual Editor" at bounding box center [133, 22] width 26 height 6
click at [388, 9] on button "Download" at bounding box center [388, 8] width 8 height 9
click at [279, 209] on icon at bounding box center [279, 209] width 2 height 3
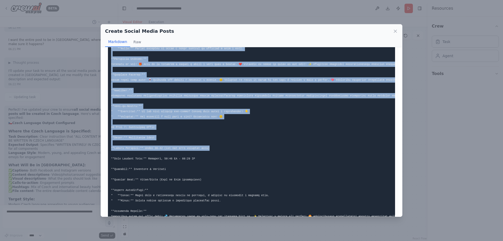
scroll to position [623, 0]
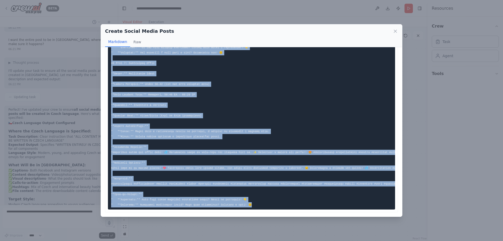
drag, startPoint x: 111, startPoint y: 59, endPoint x: 279, endPoint y: 202, distance: 221.0
copy code "# Beauty Trends Social Media Content Calendar (Czech) ## Post 1: Skinimalismus …"
click at [397, 30] on icon at bounding box center [395, 31] width 3 height 3
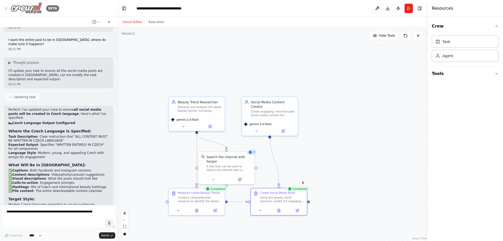
click at [15, 8] on img at bounding box center [25, 8] width 31 height 12
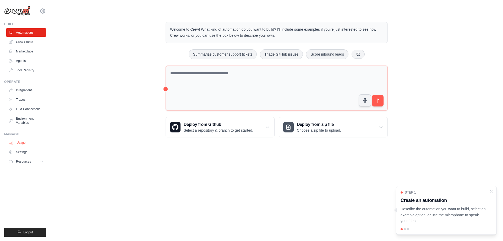
click at [23, 144] on link "Usage" at bounding box center [27, 142] width 40 height 8
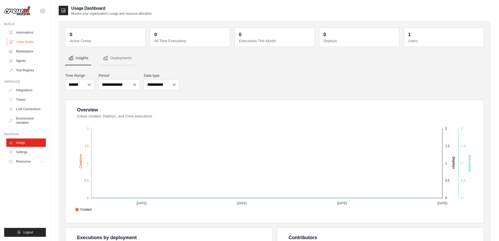
click at [21, 42] on link "Crew Studio" at bounding box center [27, 42] width 40 height 8
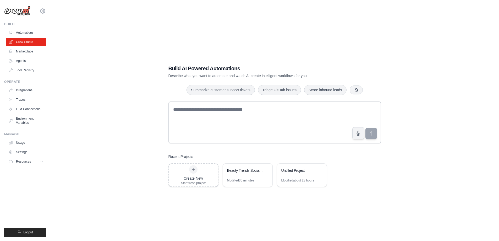
click at [22, 50] on link "Marketplace" at bounding box center [26, 51] width 40 height 8
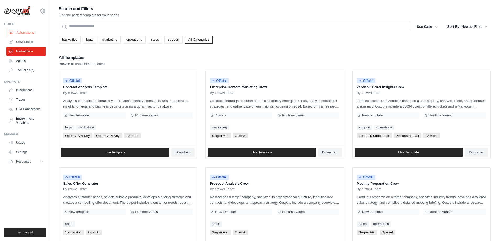
click at [22, 32] on link "Automations" at bounding box center [27, 32] width 40 height 8
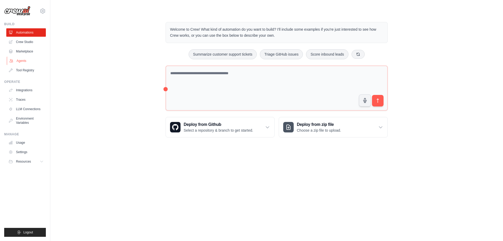
click at [22, 59] on link "Agents" at bounding box center [27, 61] width 40 height 8
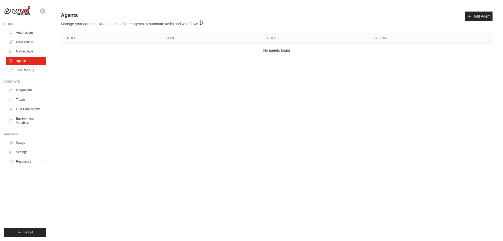
click at [22, 71] on link "Tool Registry" at bounding box center [26, 70] width 40 height 8
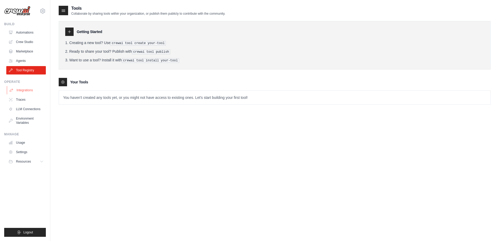
click at [23, 90] on link "Integrations" at bounding box center [27, 90] width 40 height 8
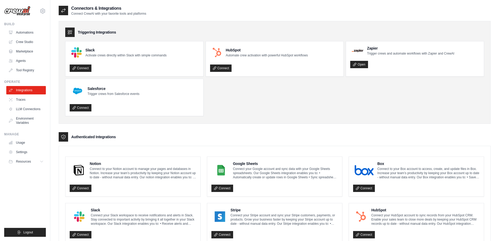
click at [21, 98] on link "Traces" at bounding box center [26, 99] width 40 height 8
